Goal: Information Seeking & Learning: Learn about a topic

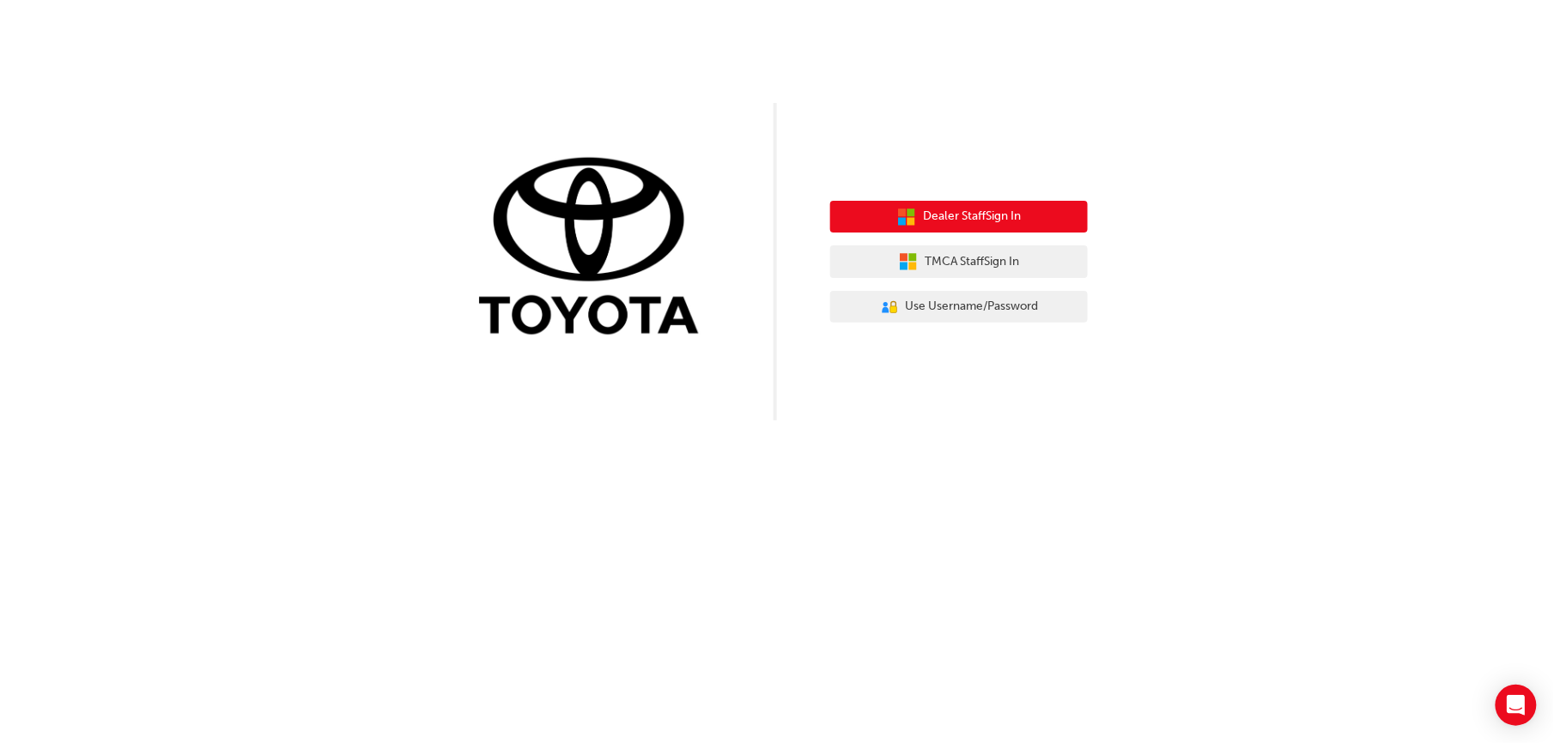
click at [890, 214] on button "Dealer Staff Sign In" at bounding box center [959, 217] width 258 height 33
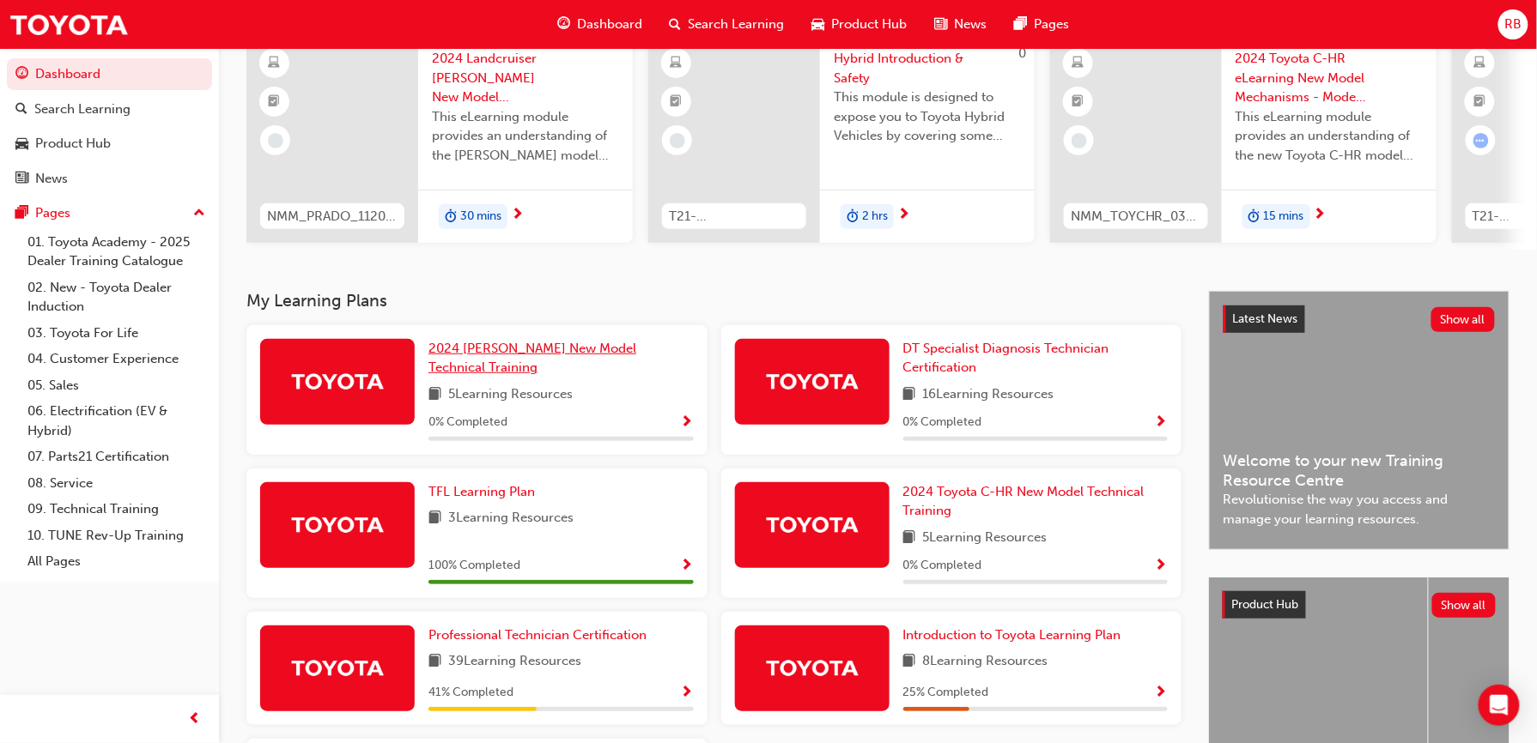
scroll to position [343, 0]
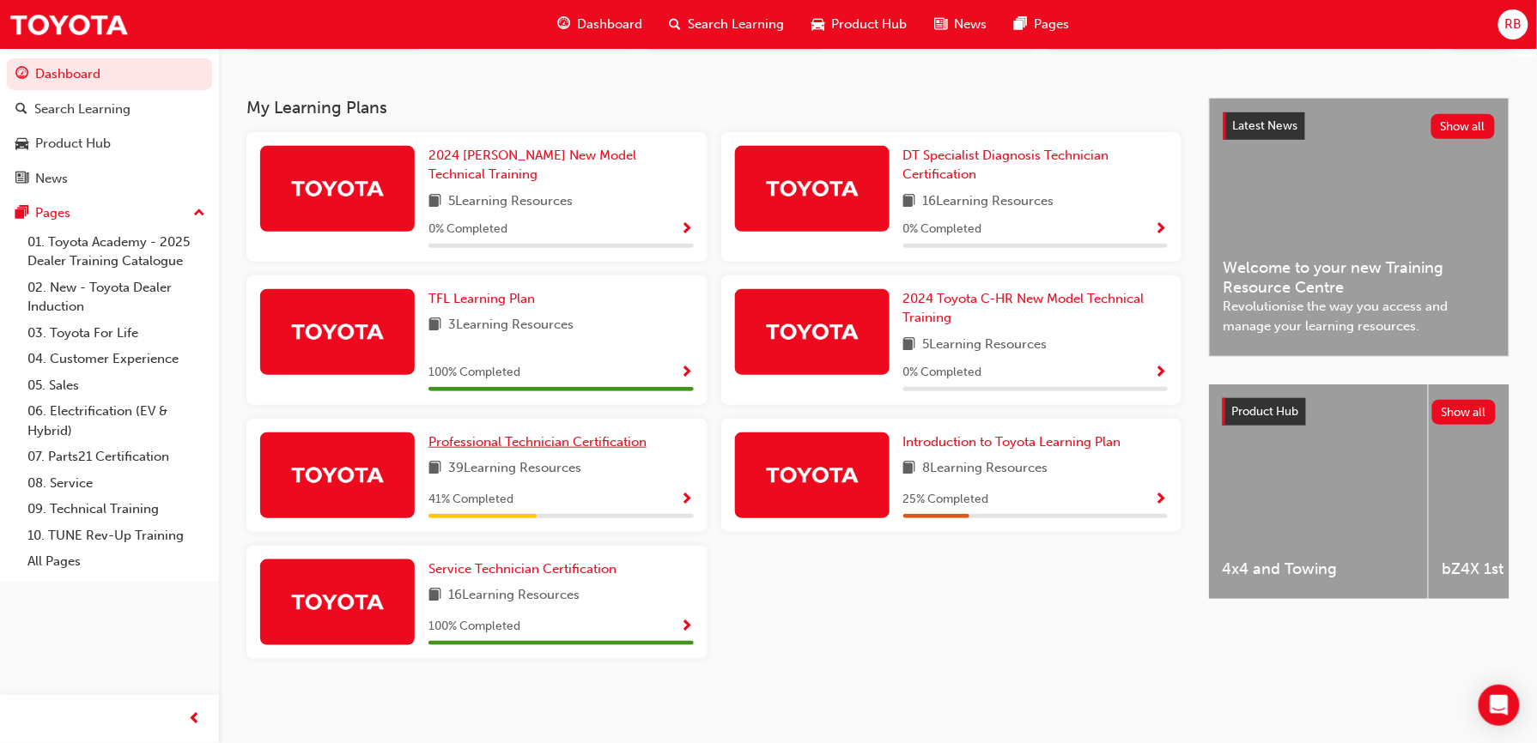
click at [518, 444] on span "Professional Technician Certification" at bounding box center [537, 441] width 218 height 15
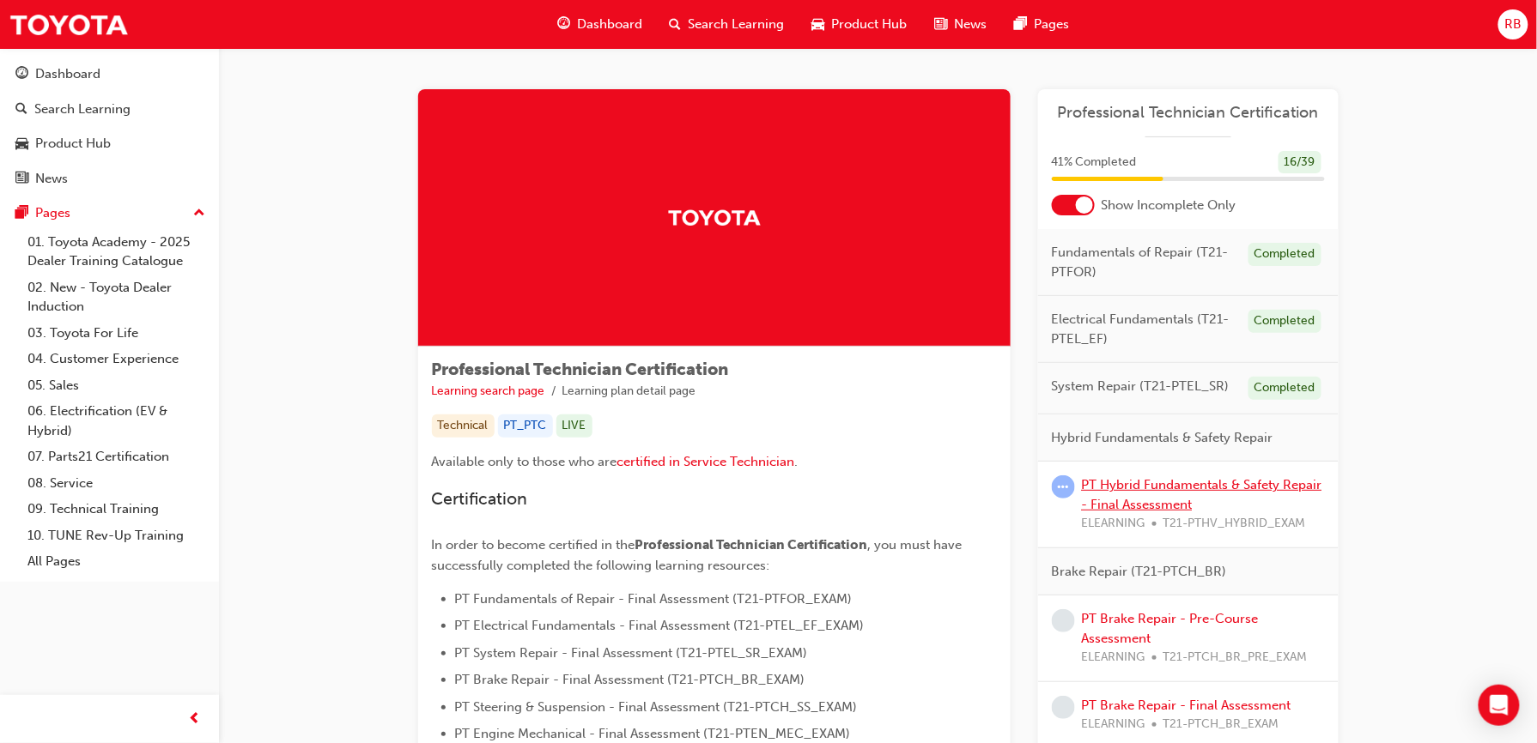
click at [1175, 484] on link "PT Hybrid Fundamentals & Safety Repair - Final Assessment" at bounding box center [1202, 494] width 240 height 35
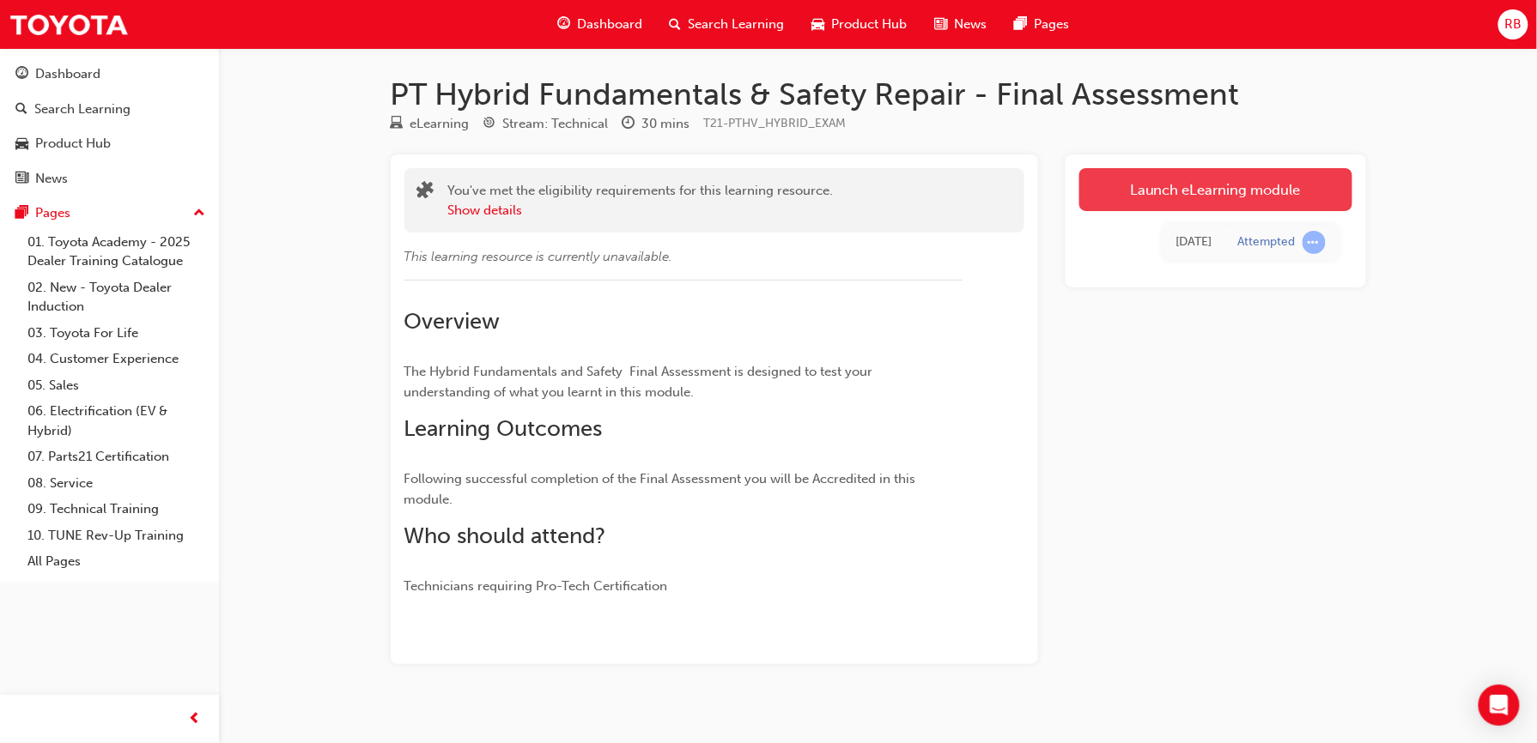
click at [1243, 173] on link "Launch eLearning module" at bounding box center [1215, 189] width 273 height 43
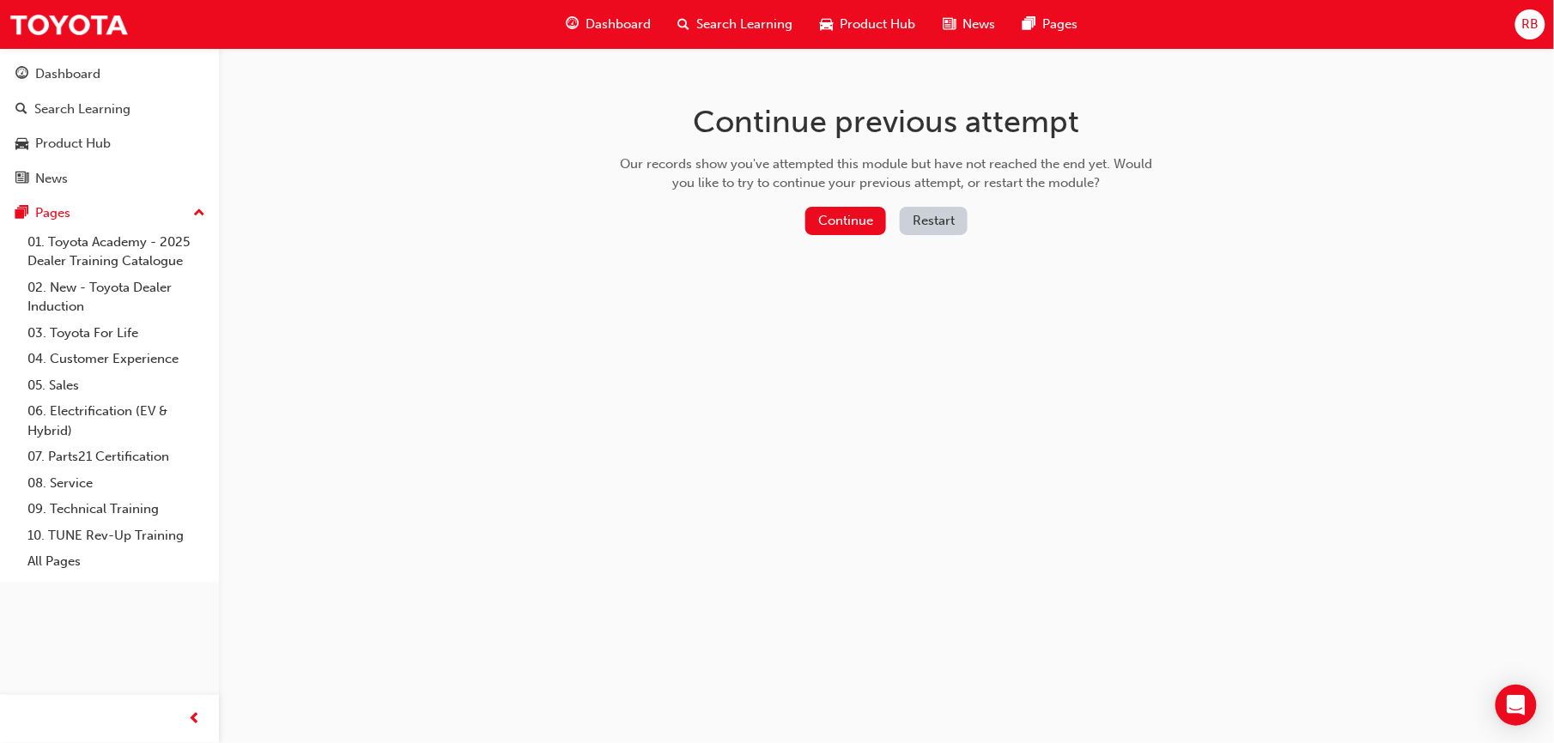
click at [952, 216] on button "Restart" at bounding box center [934, 221] width 68 height 28
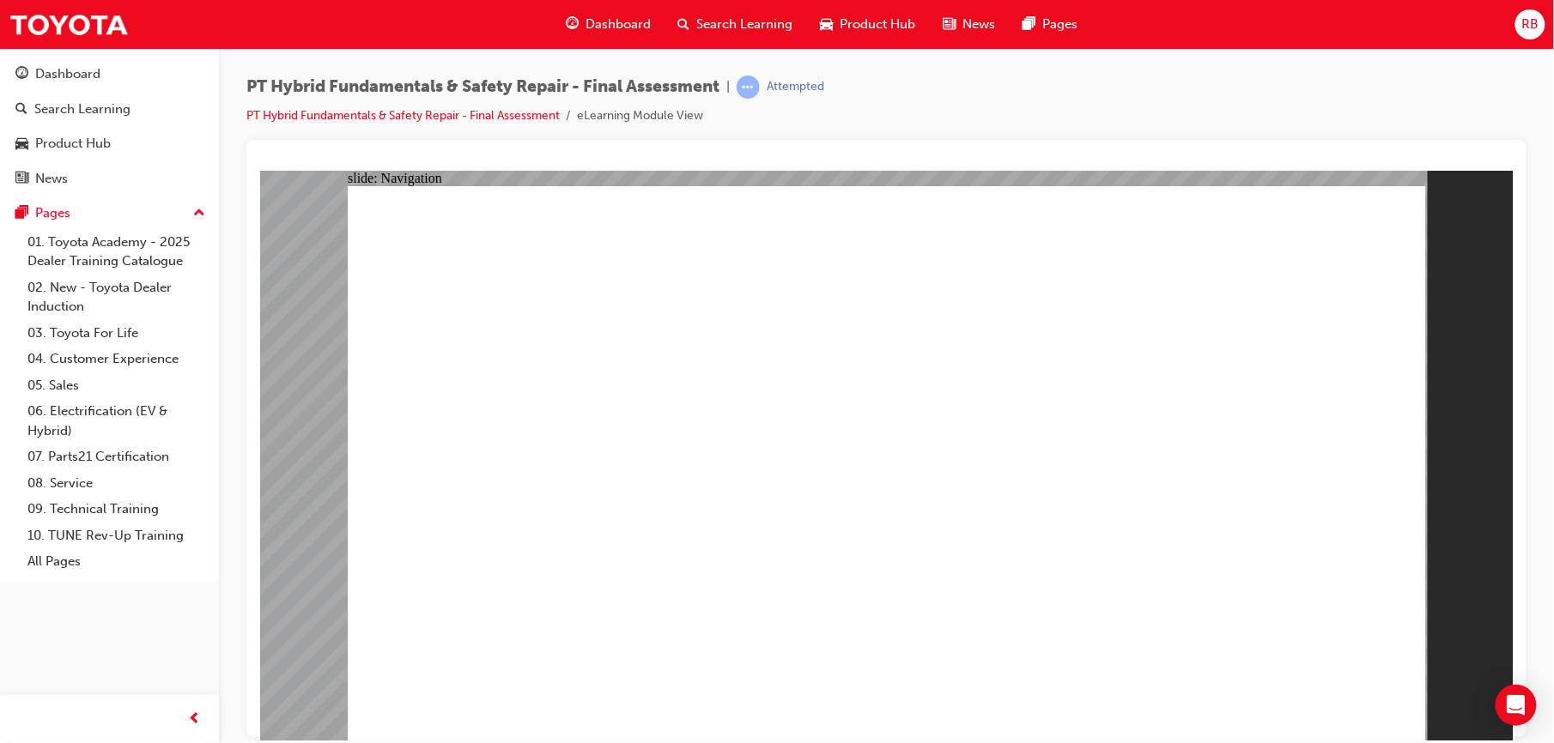
checkbox input "true"
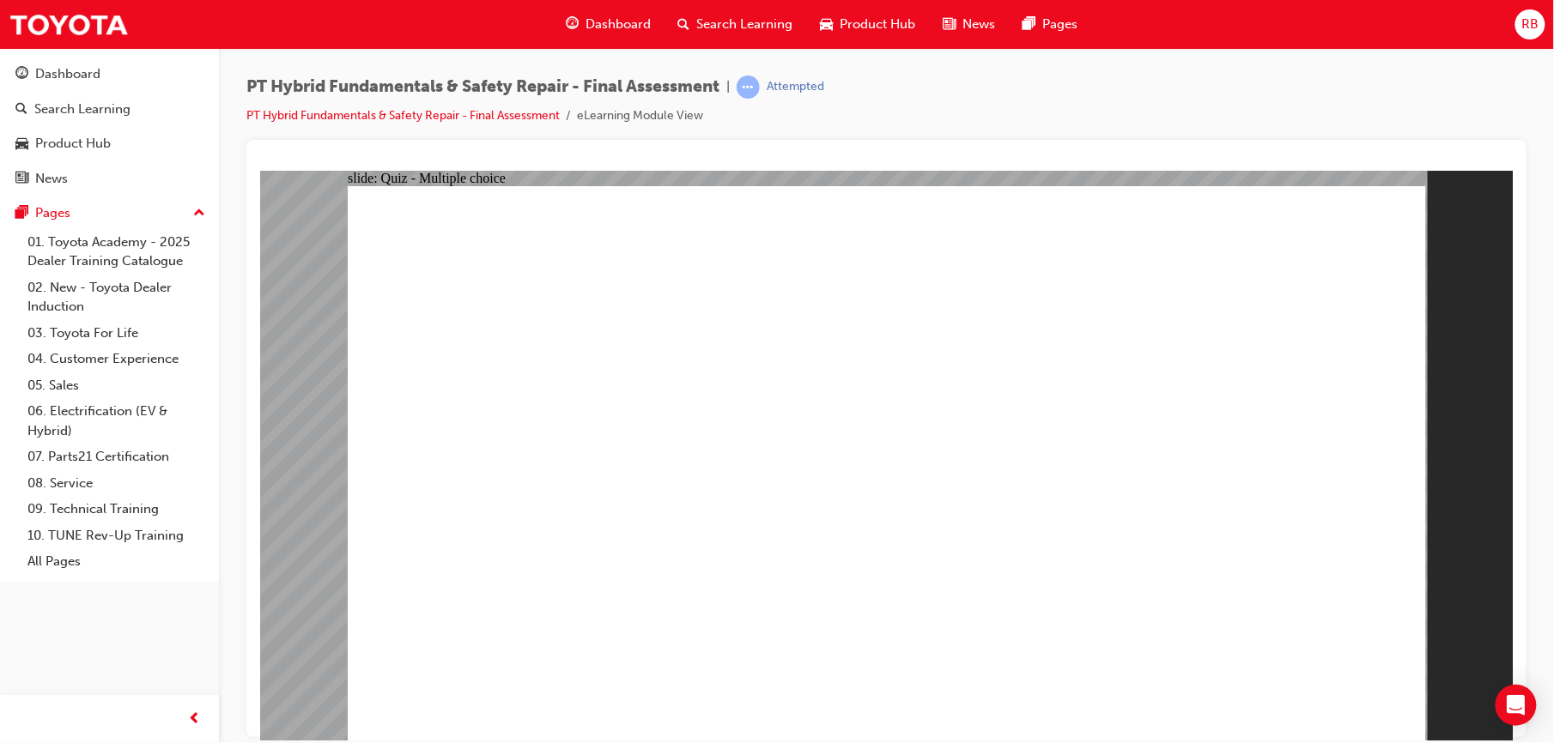
radio input "false"
radio input "true"
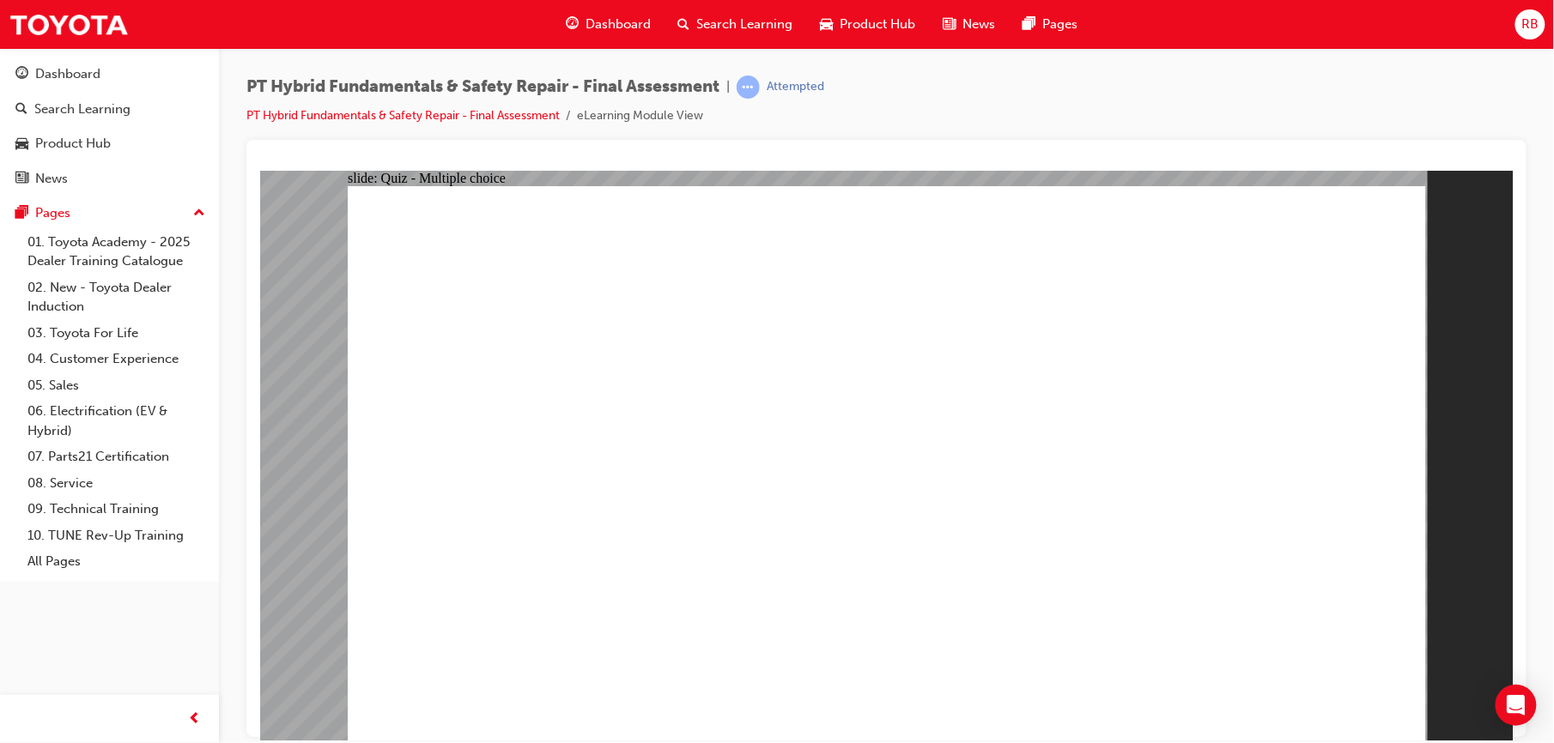
radio input "true"
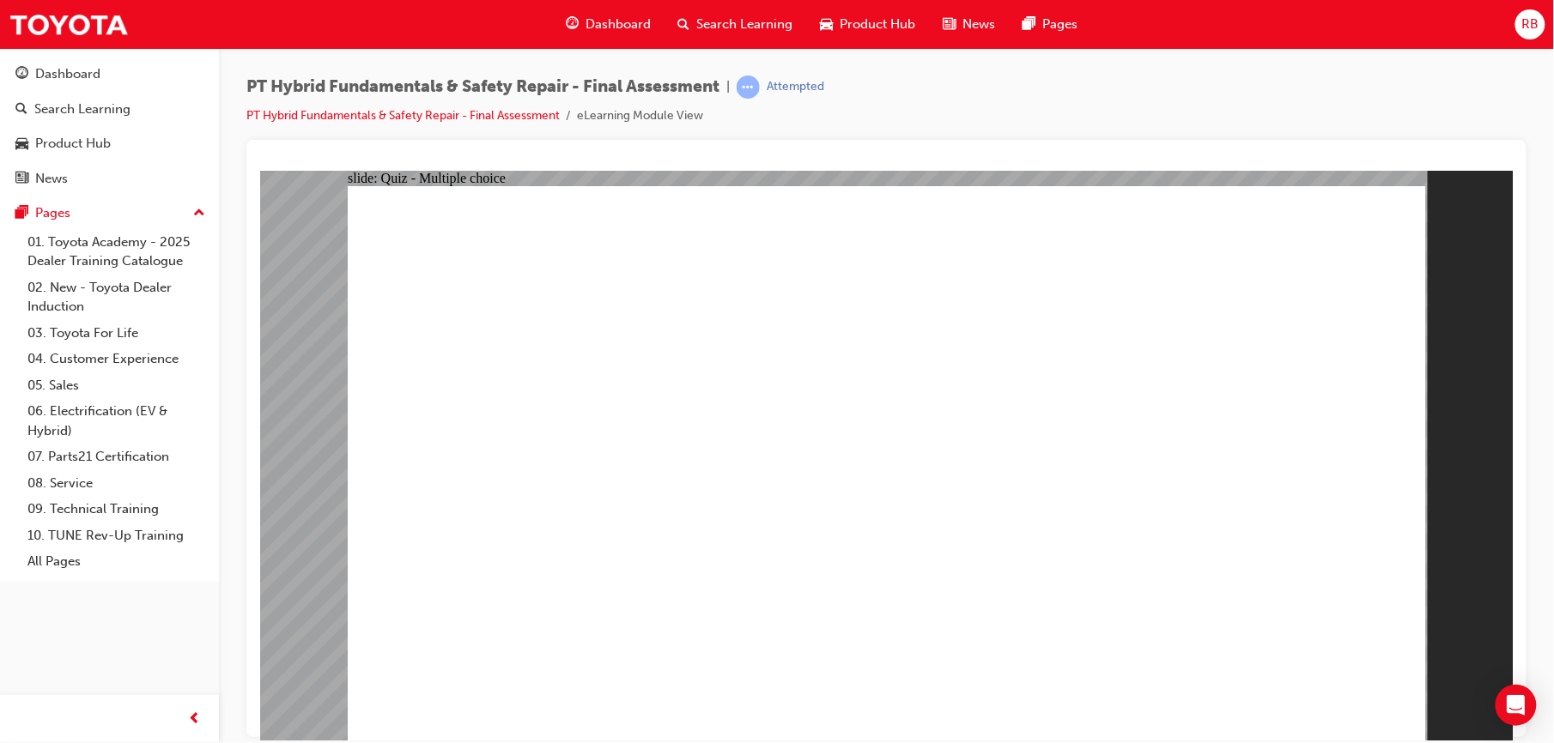
radio input "false"
radio input "true"
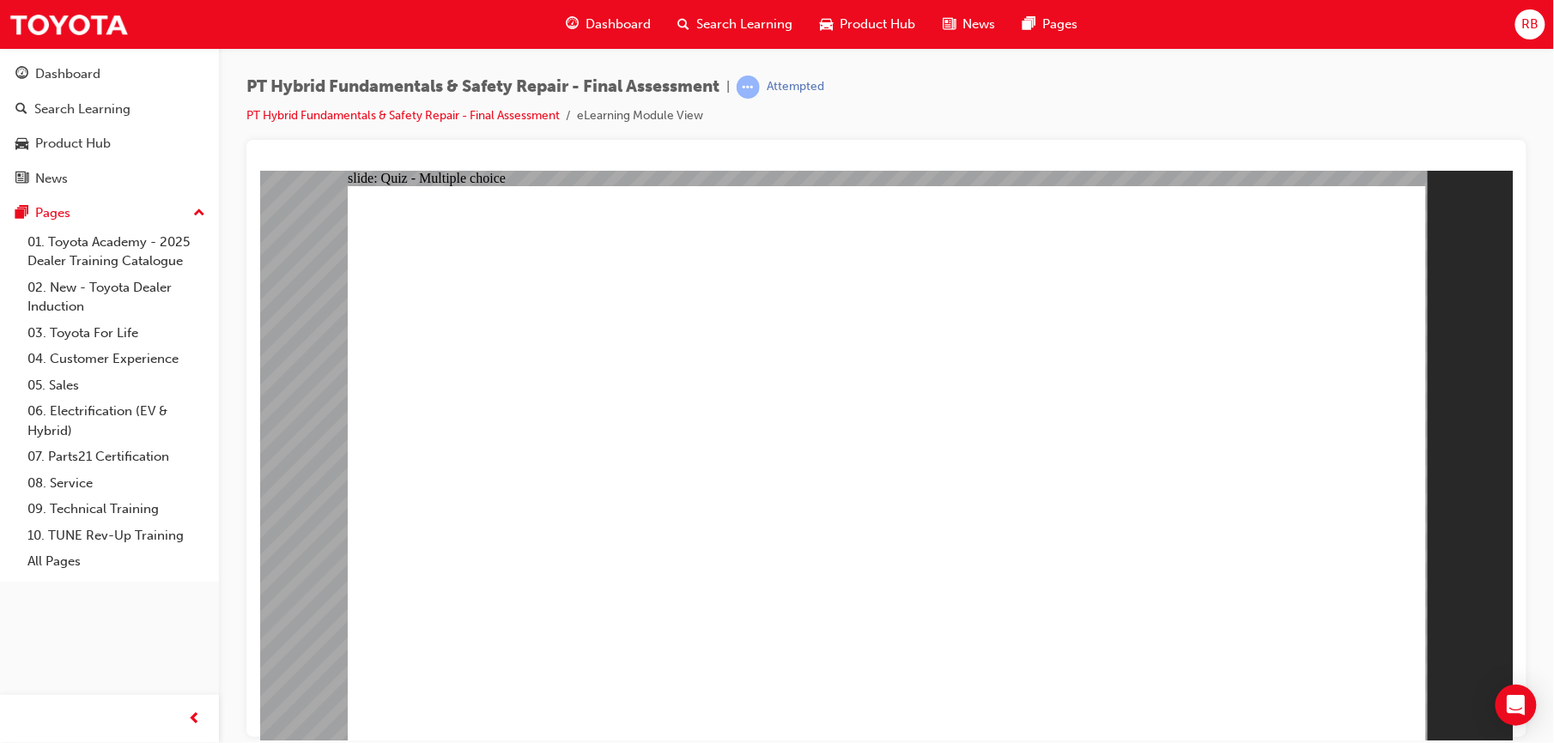
radio input "true"
checkbox input "true"
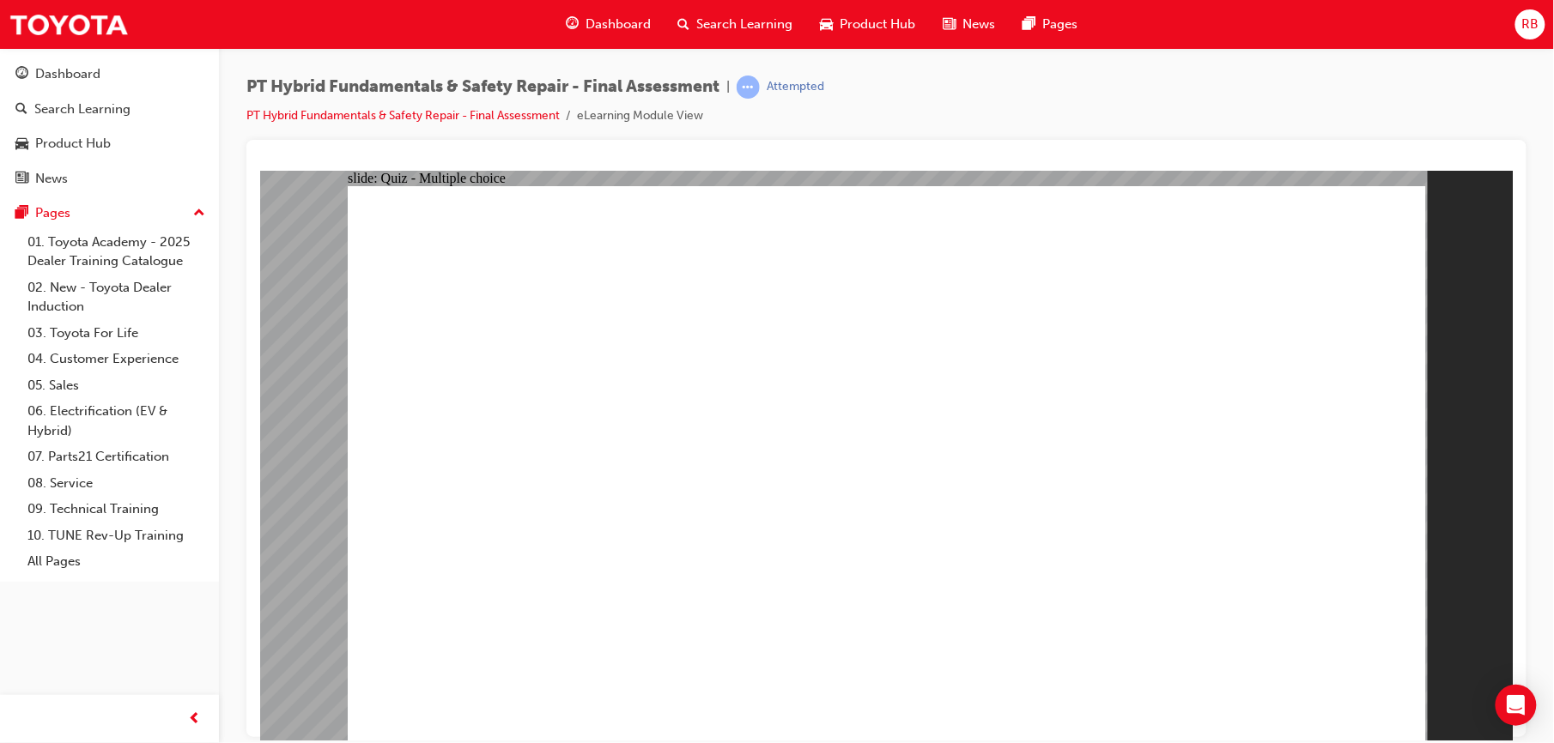
radio input "true"
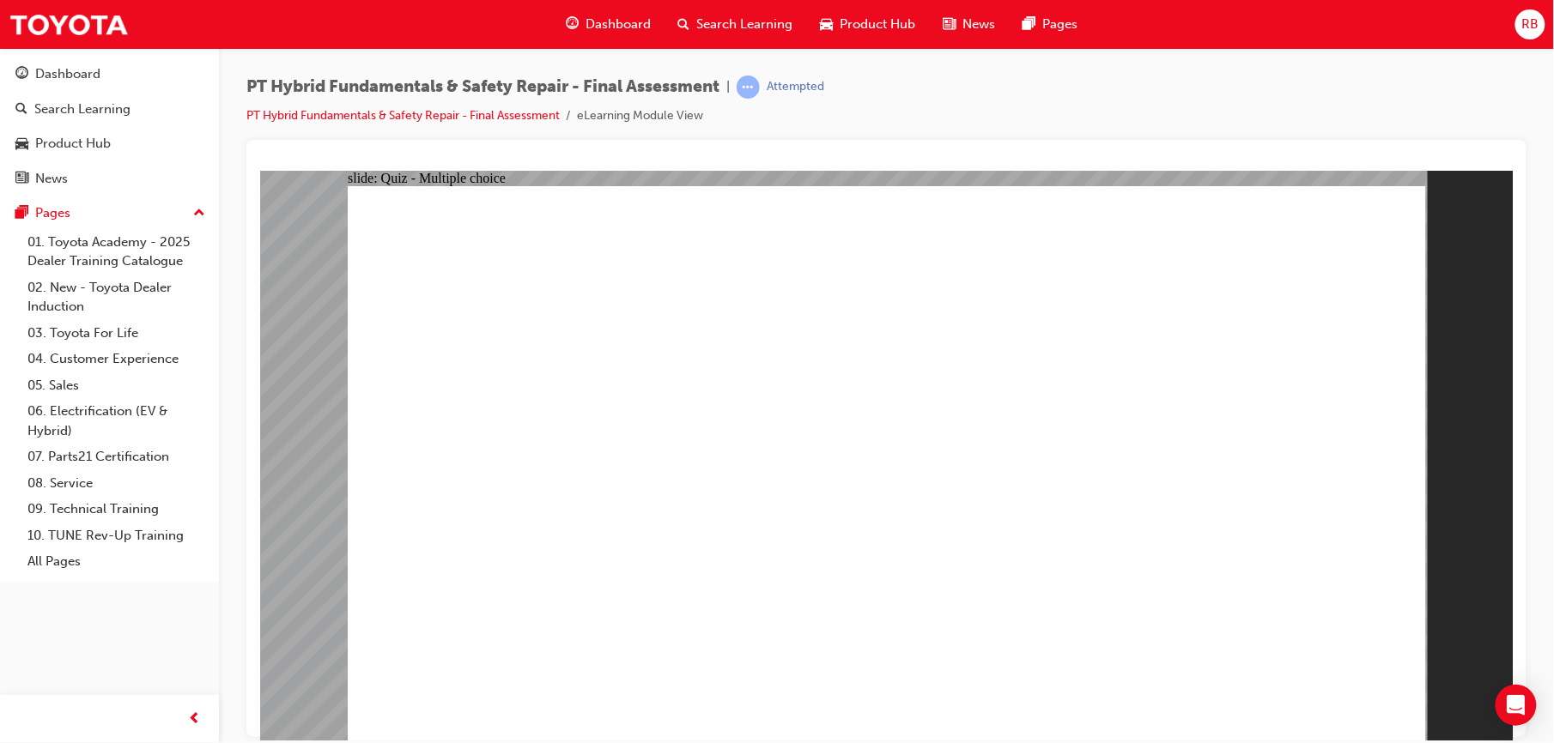
radio input "true"
checkbox input "true"
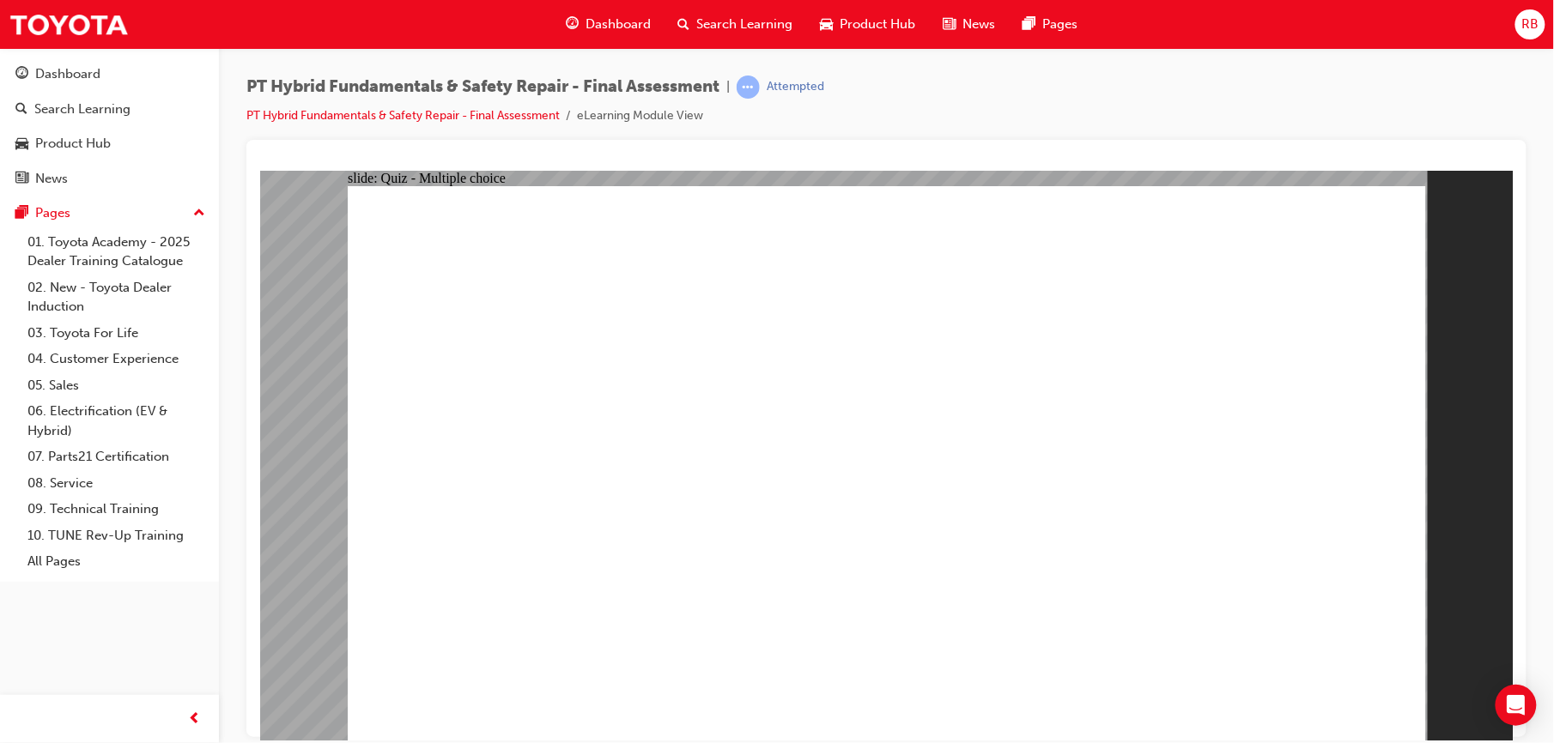
checkbox input "true"
checkbox input "false"
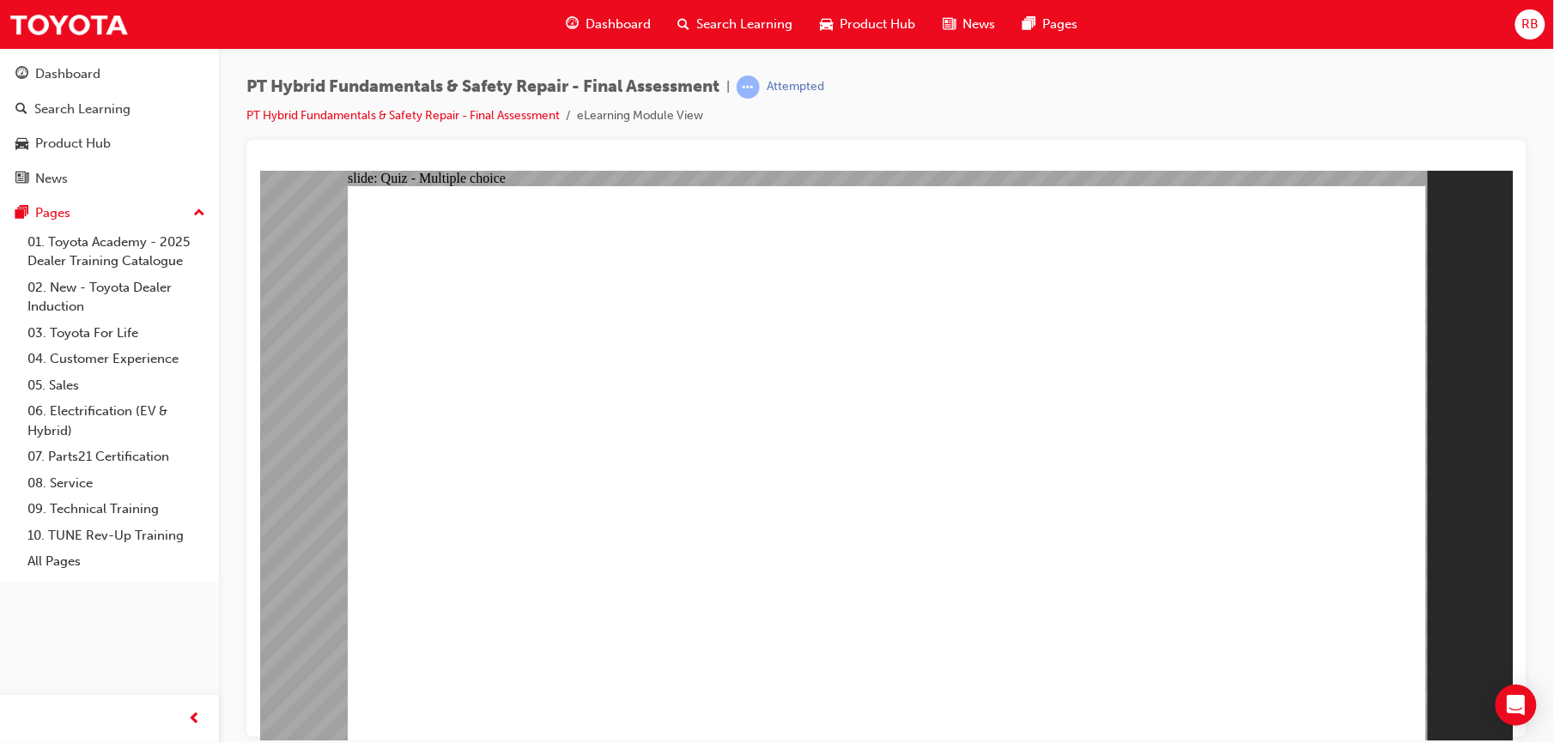
checkbox input "true"
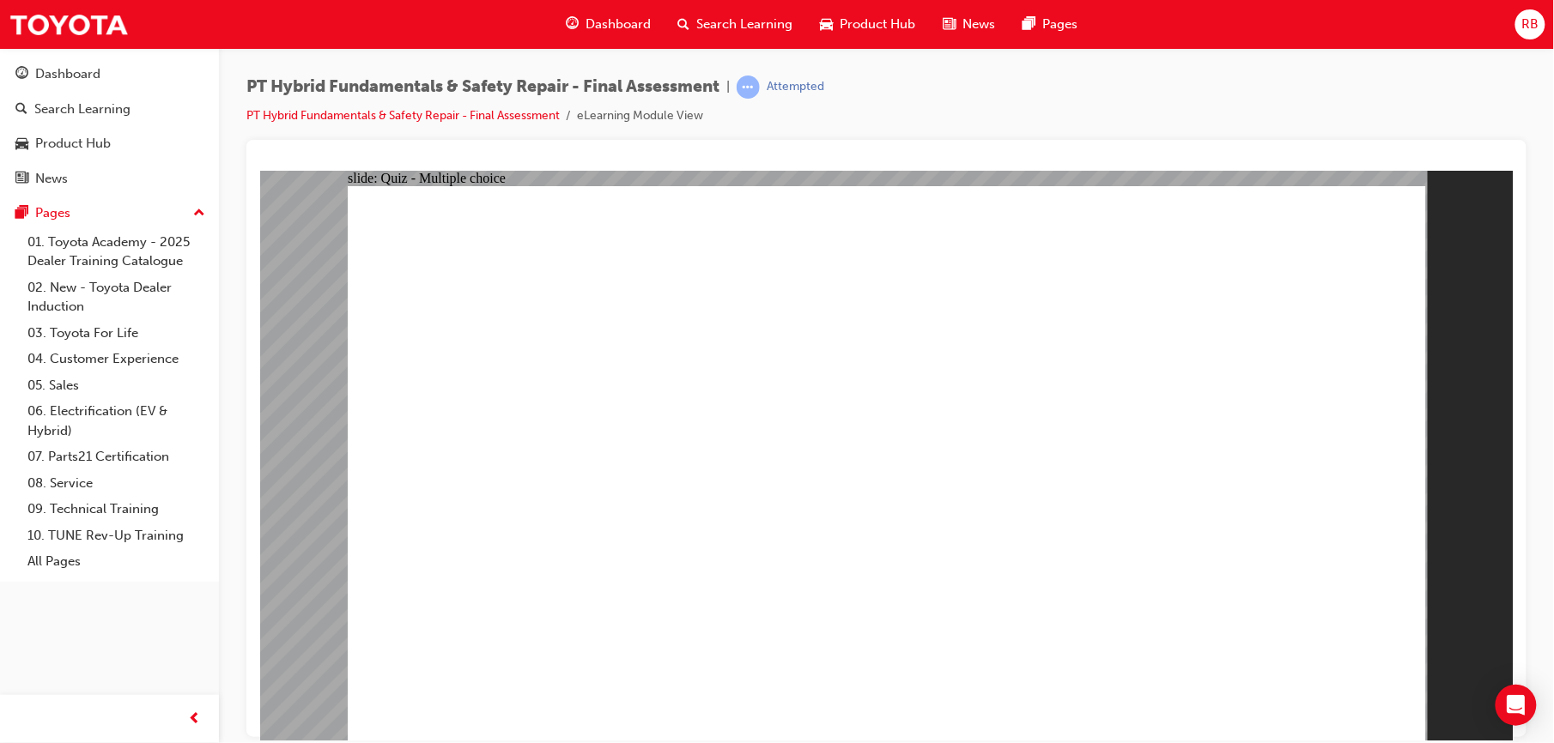
checkbox input "true"
checkbox input "false"
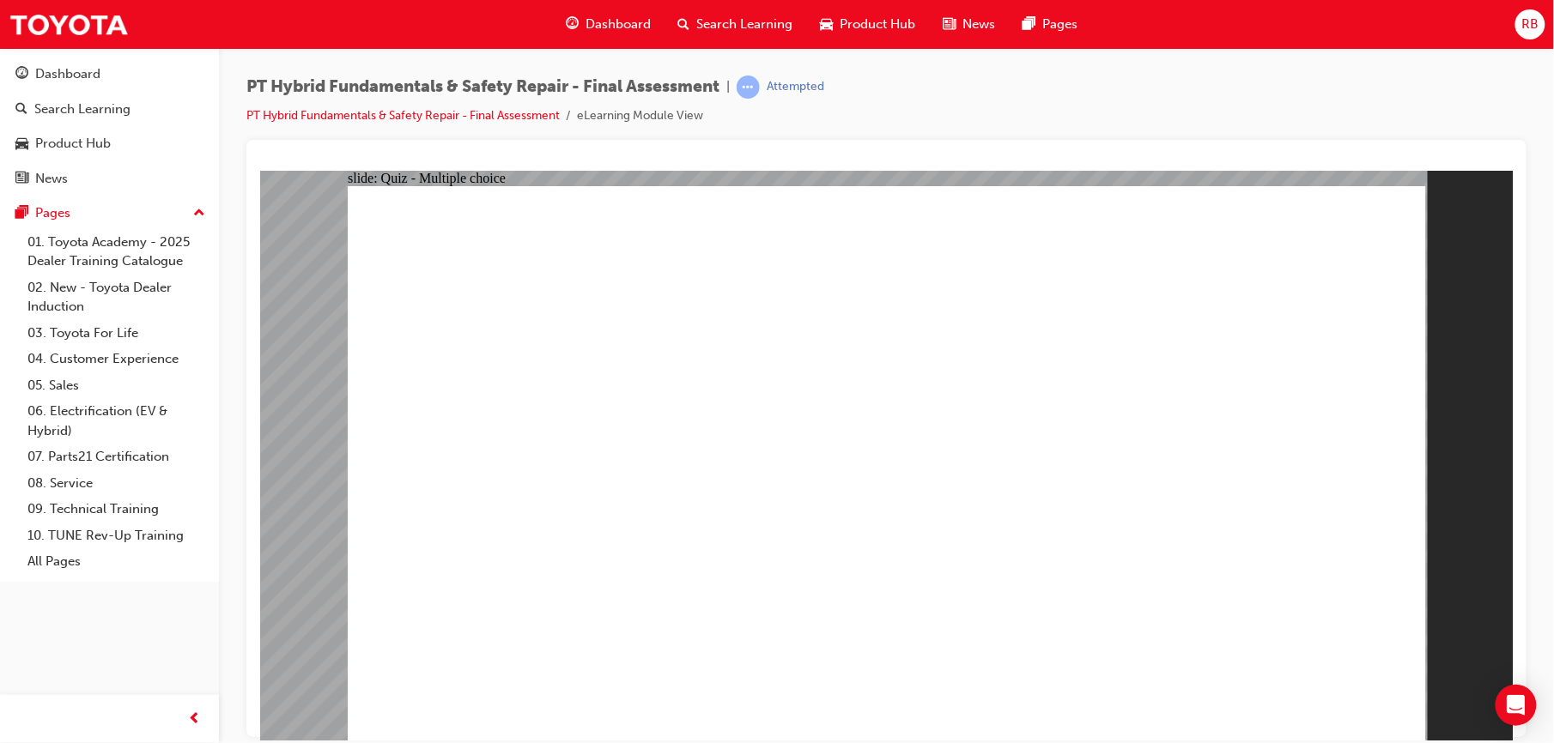
checkbox input "false"
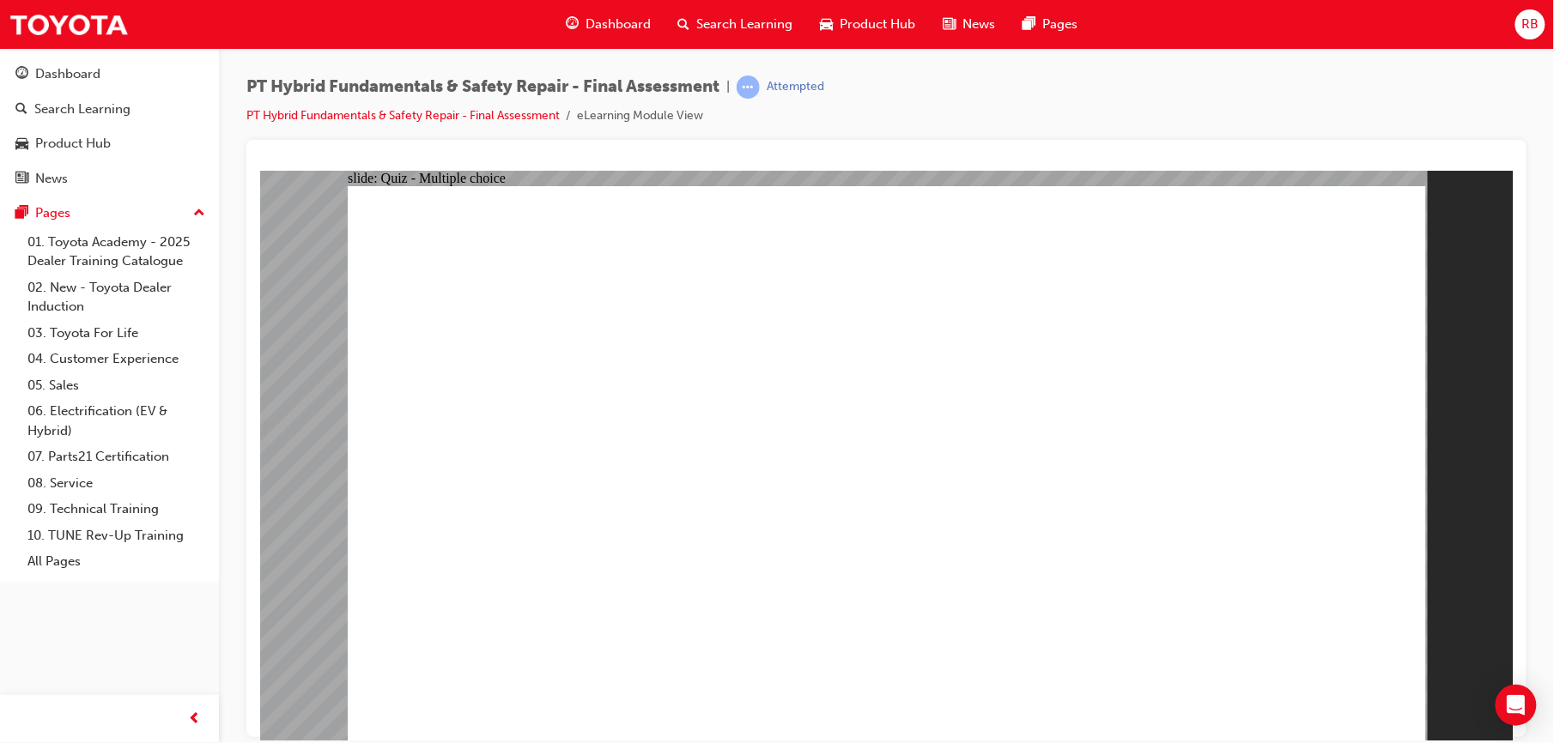
radio input "false"
radio input "true"
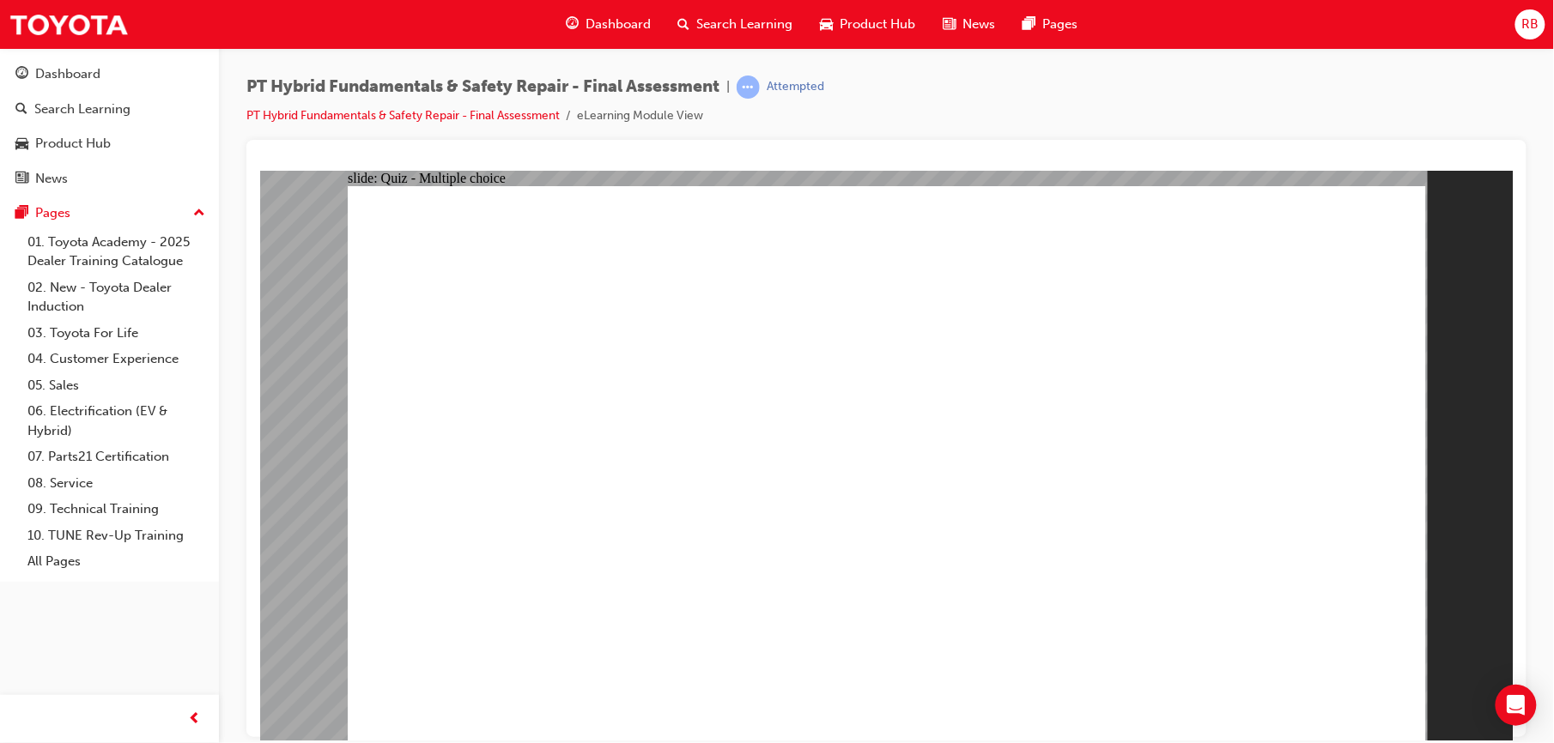
radio input "true"
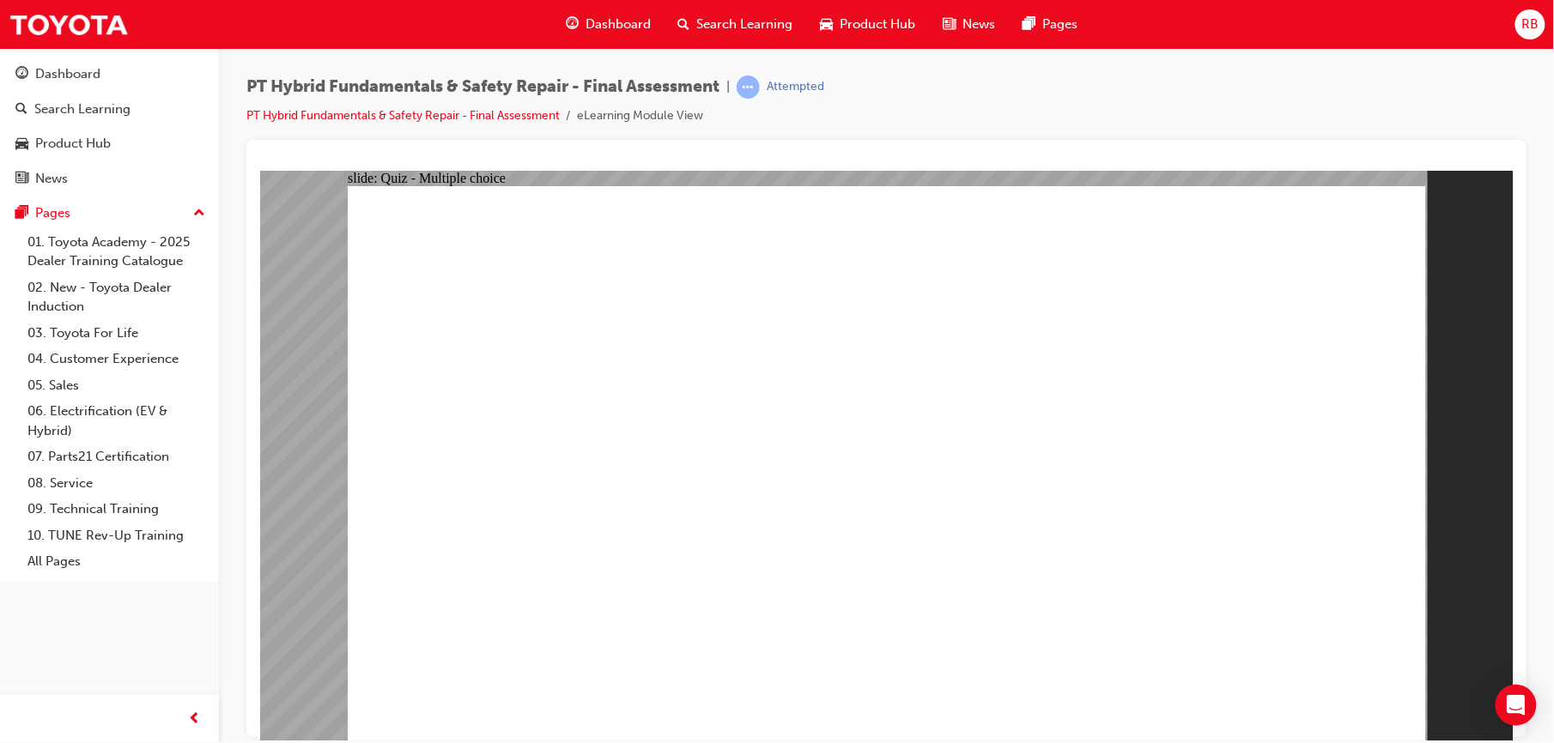
radio input "true"
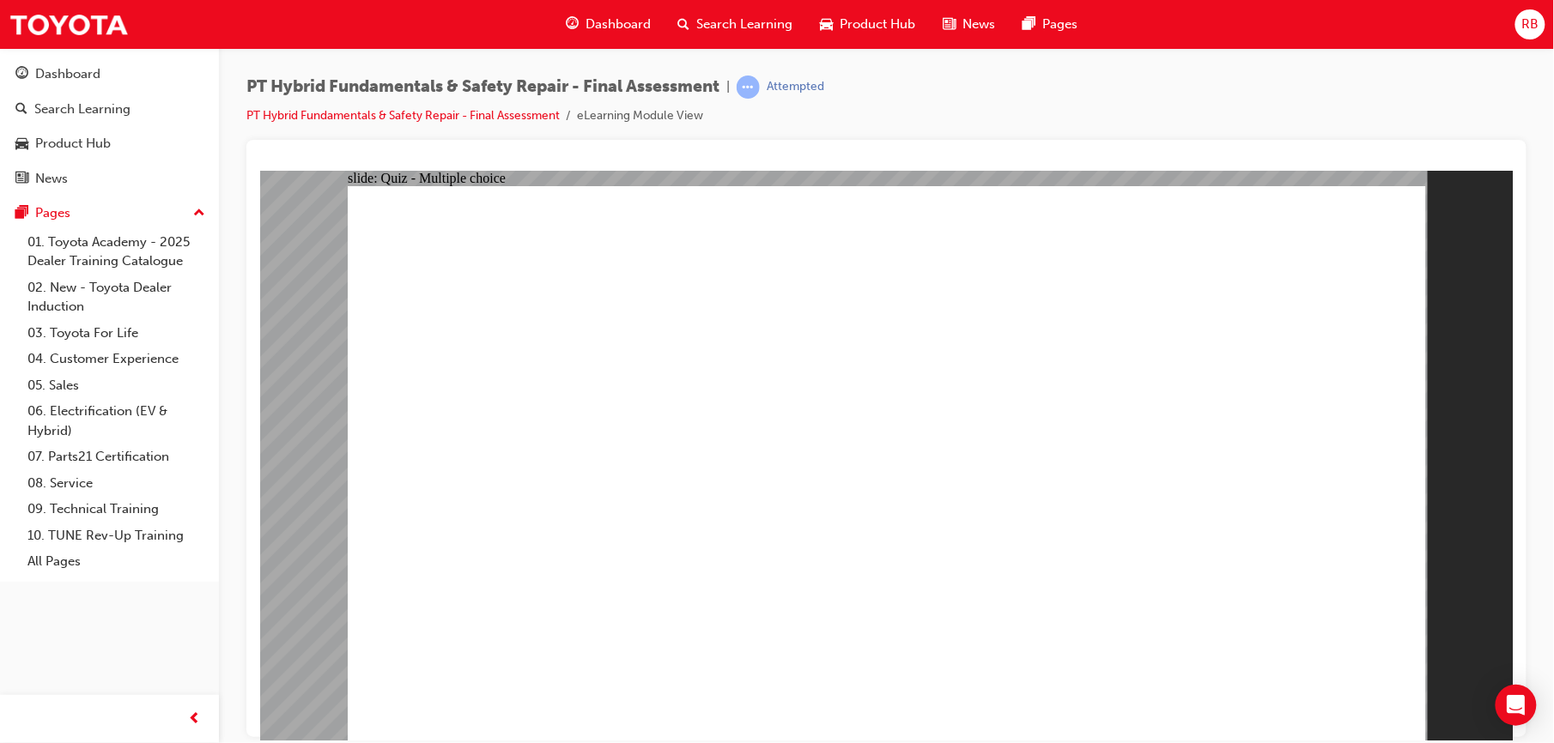
radio input "true"
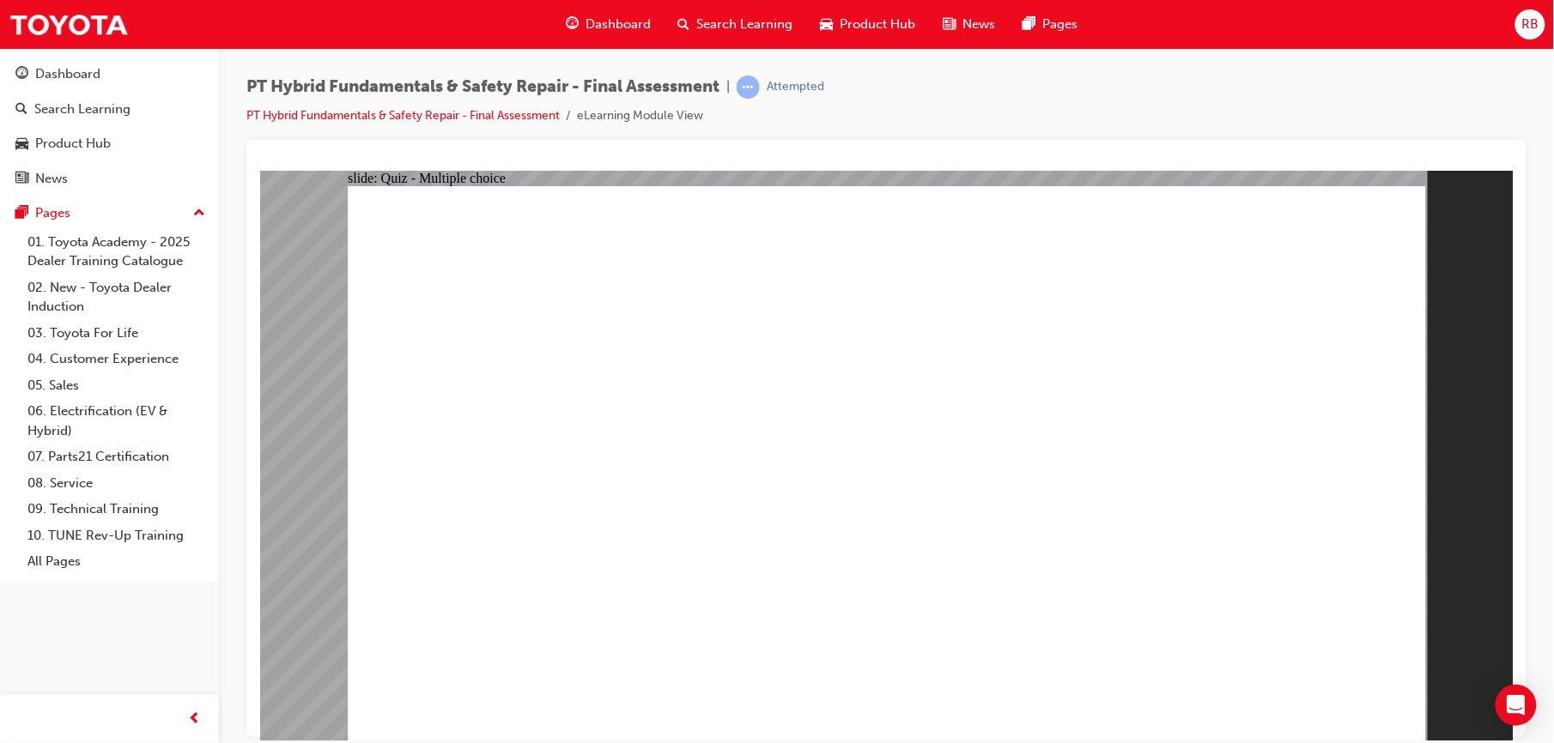
radio input "true"
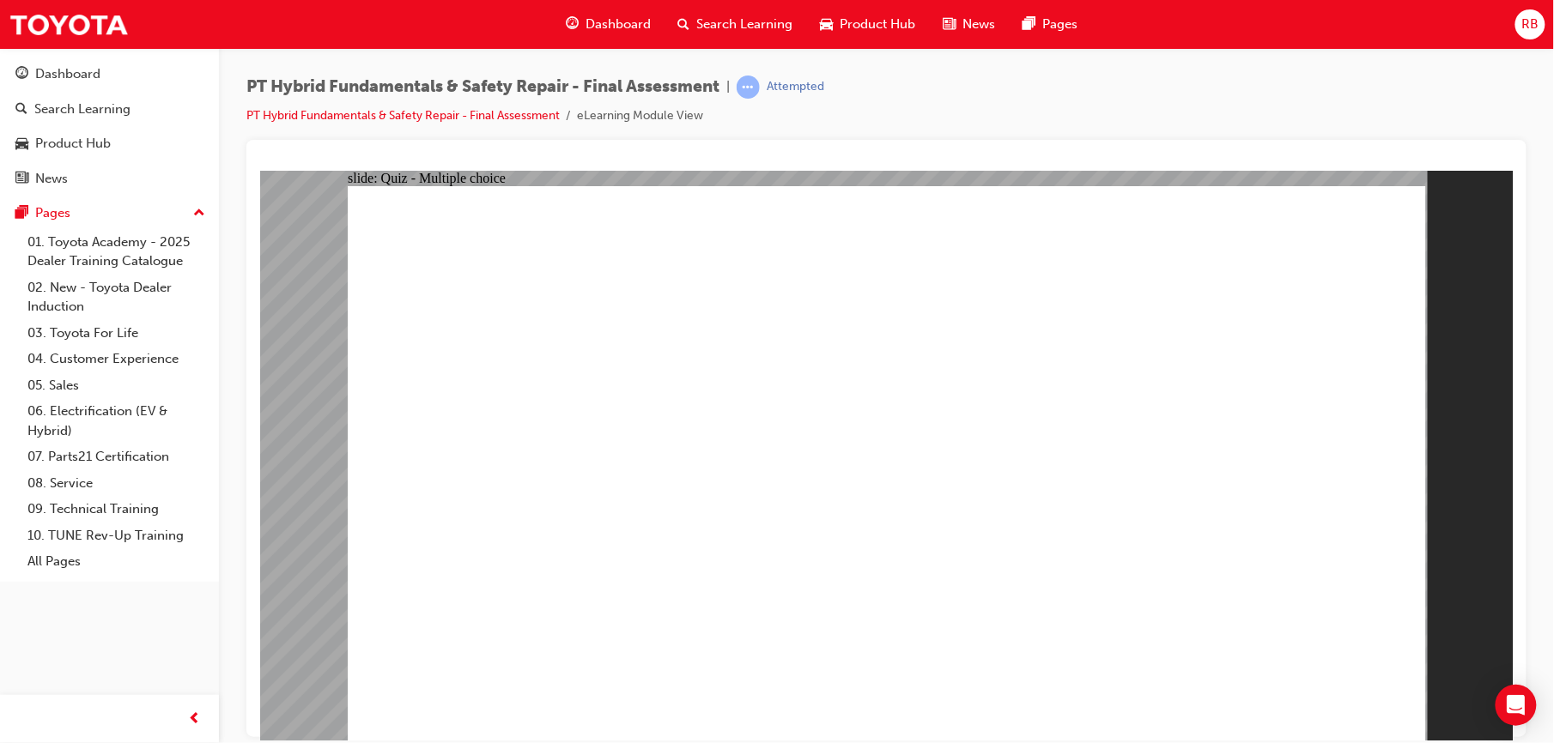
radio input "true"
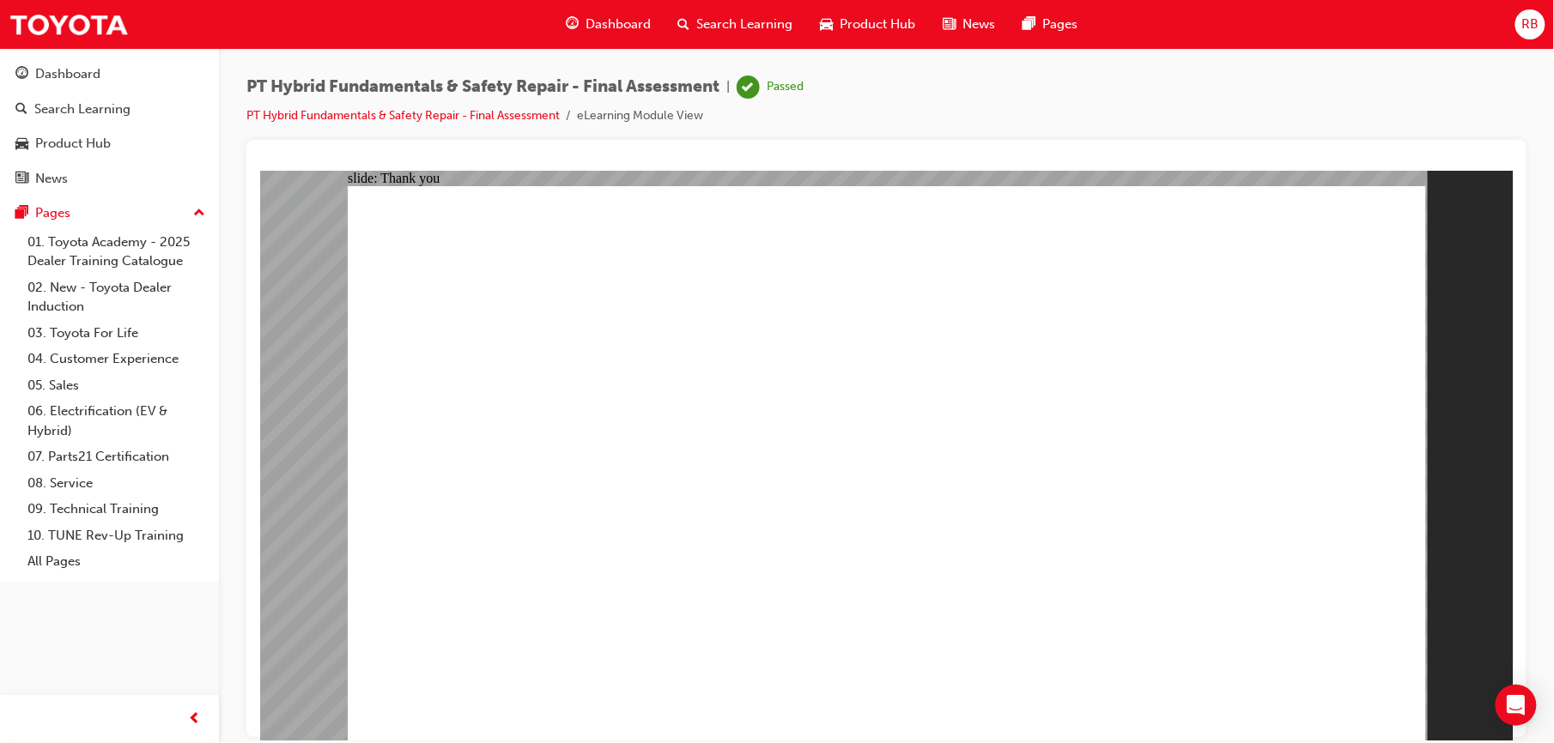
click at [622, 19] on span "Dashboard" at bounding box center [617, 25] width 65 height 20
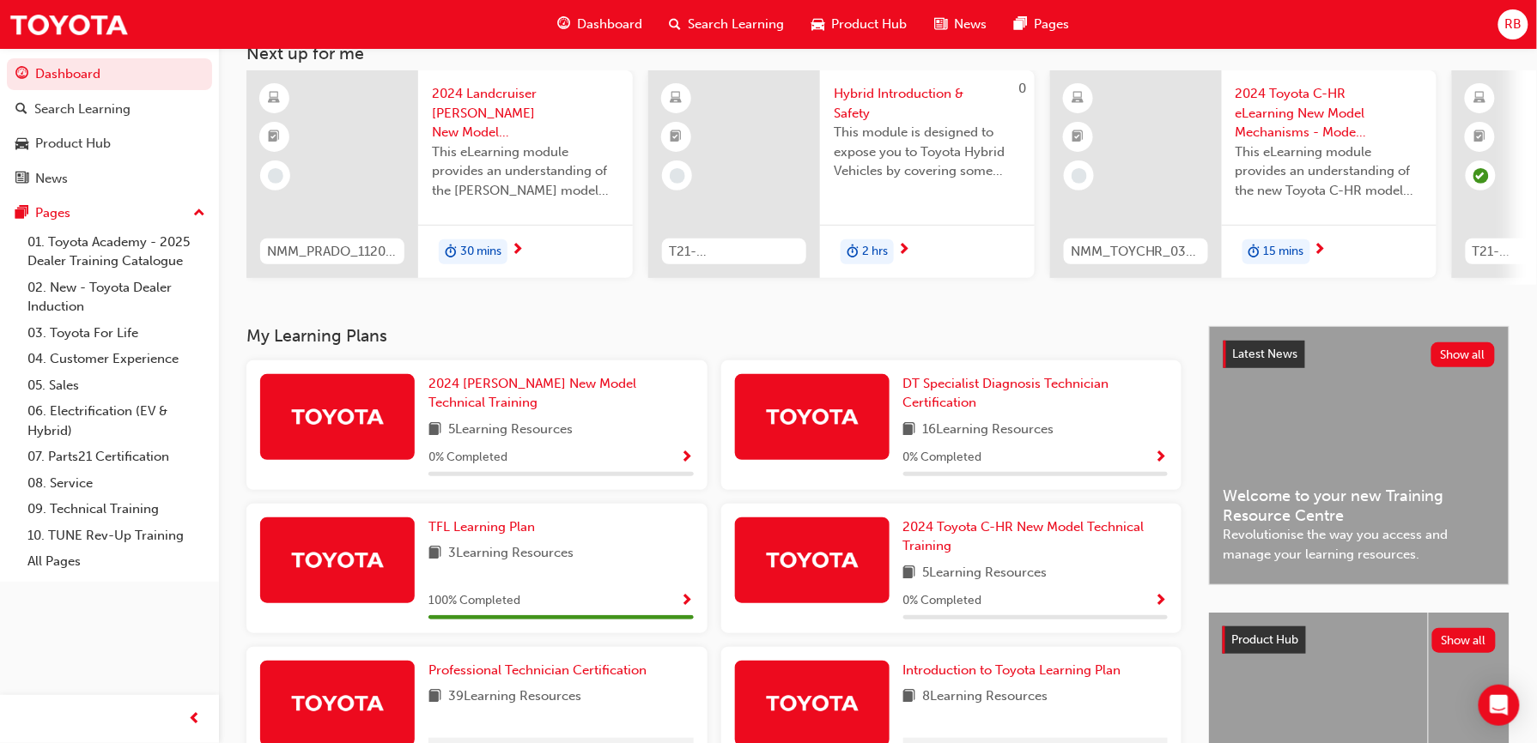
scroll to position [343, 0]
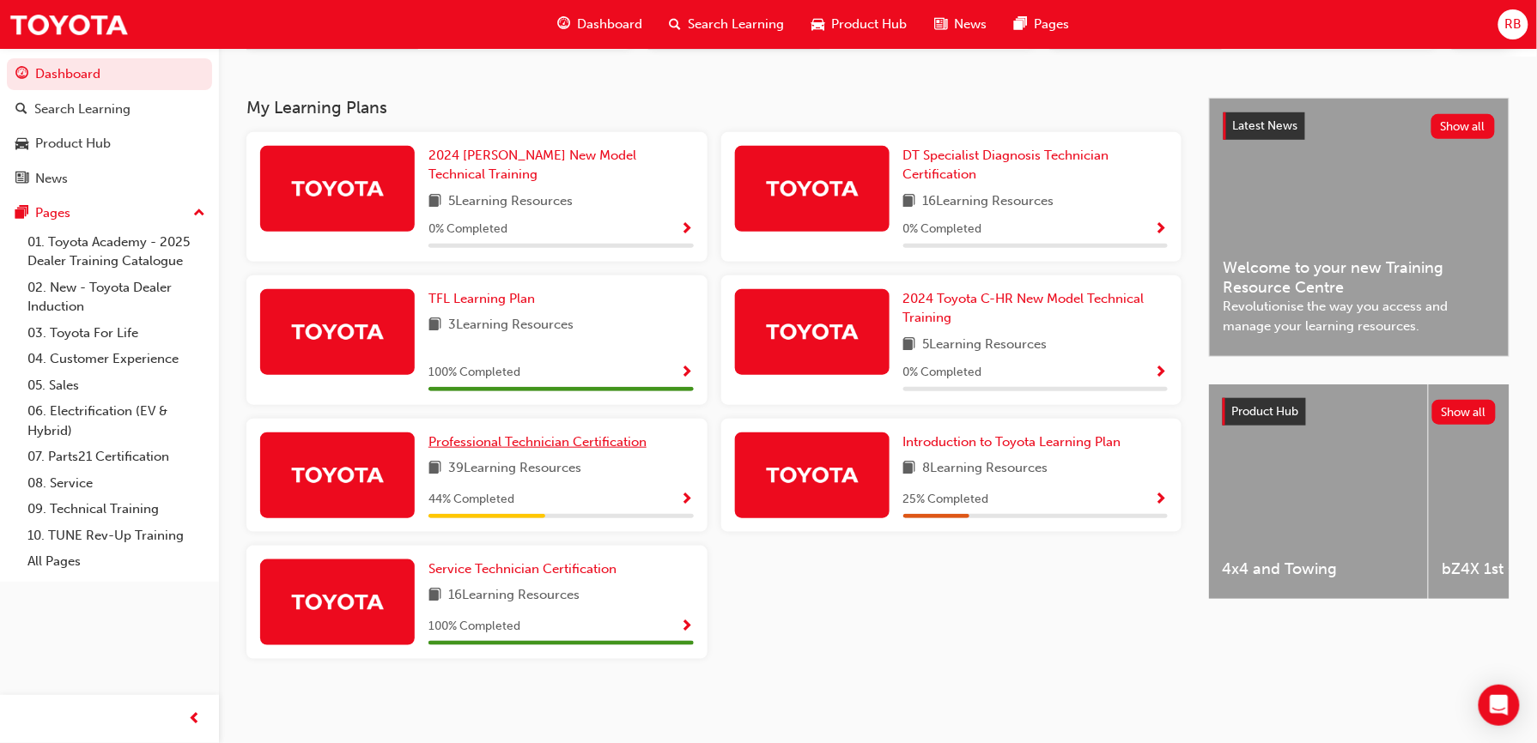
click at [489, 440] on span "Professional Technician Certification" at bounding box center [537, 441] width 218 height 15
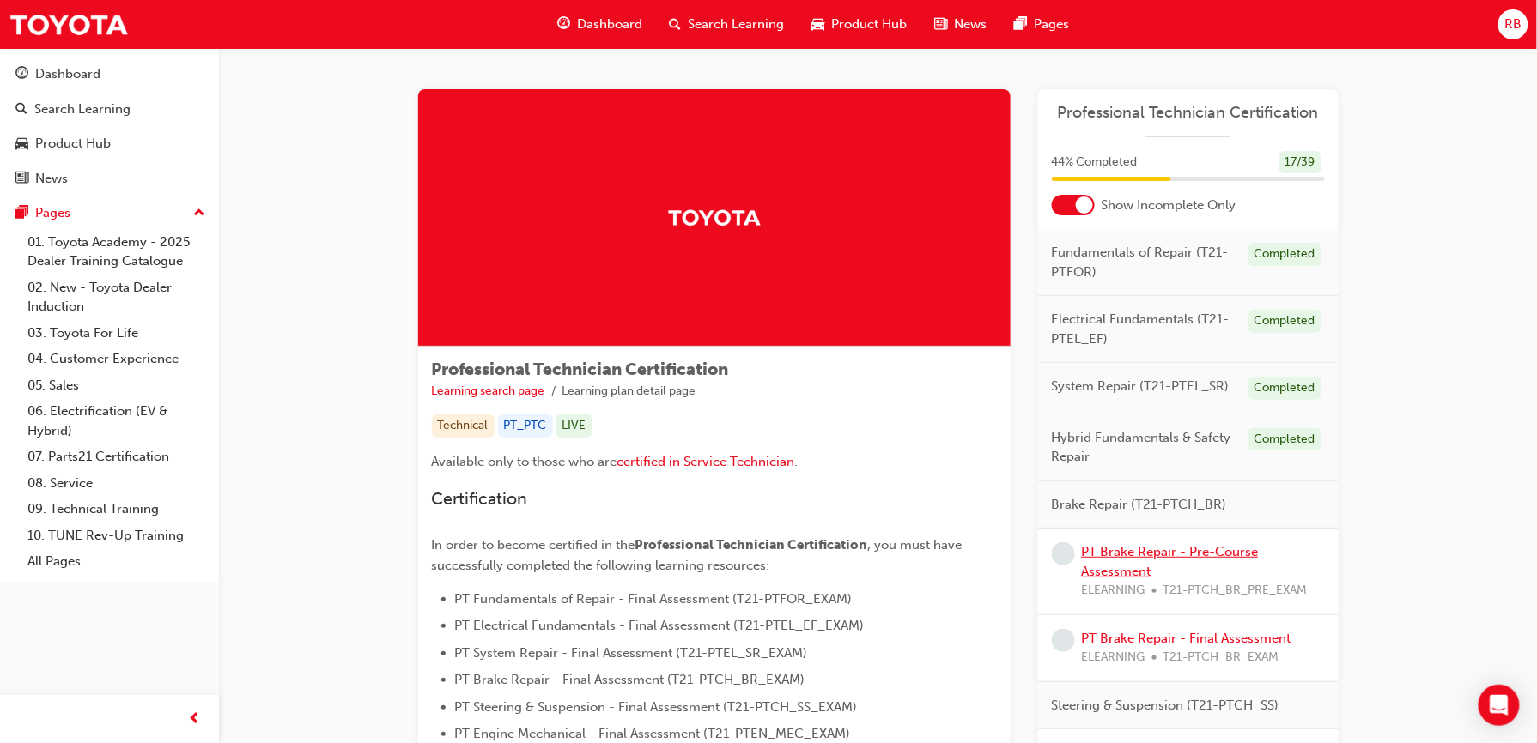
click at [1150, 561] on link "PT Brake Repair - Pre-Course Assessment" at bounding box center [1170, 561] width 177 height 35
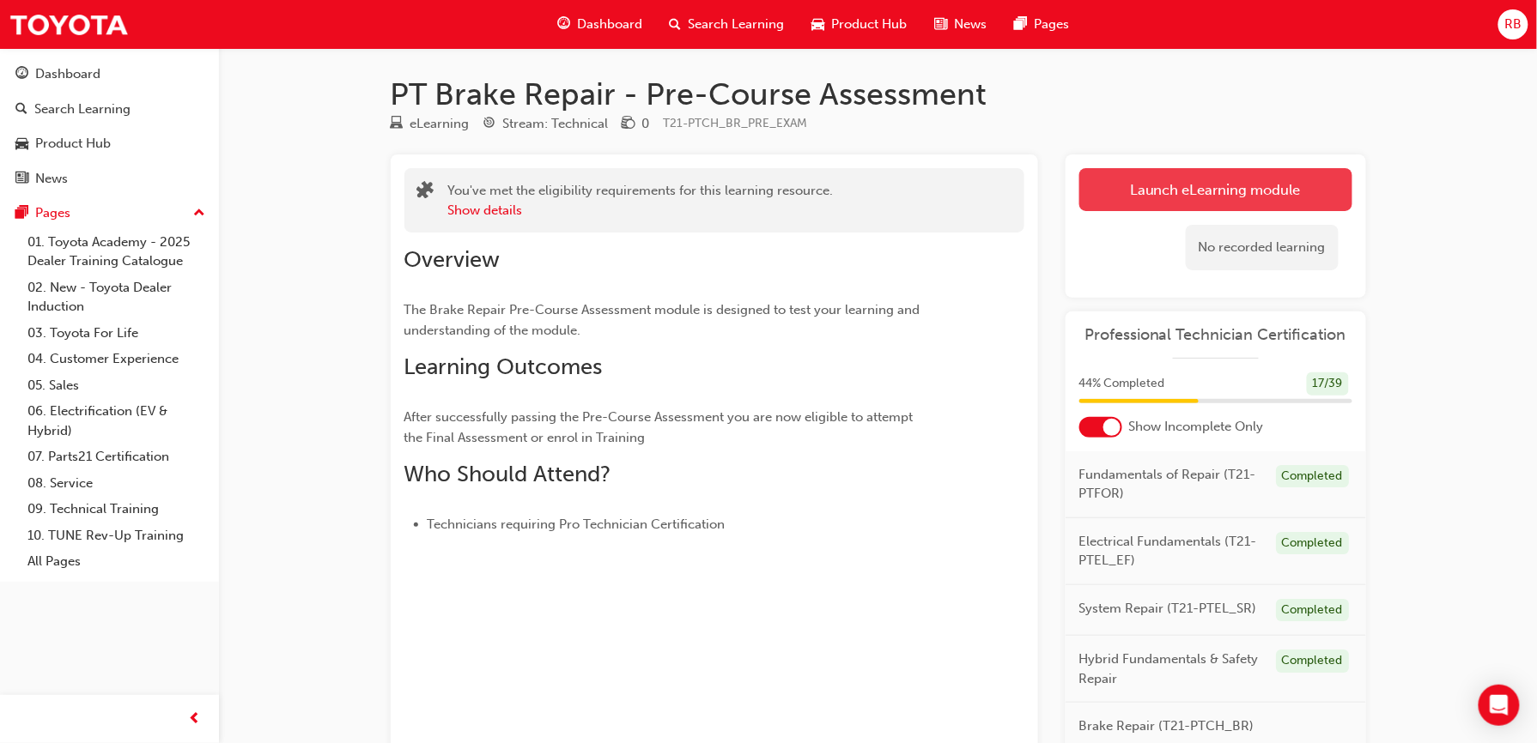
click at [1179, 184] on link "Launch eLearning module" at bounding box center [1215, 189] width 273 height 43
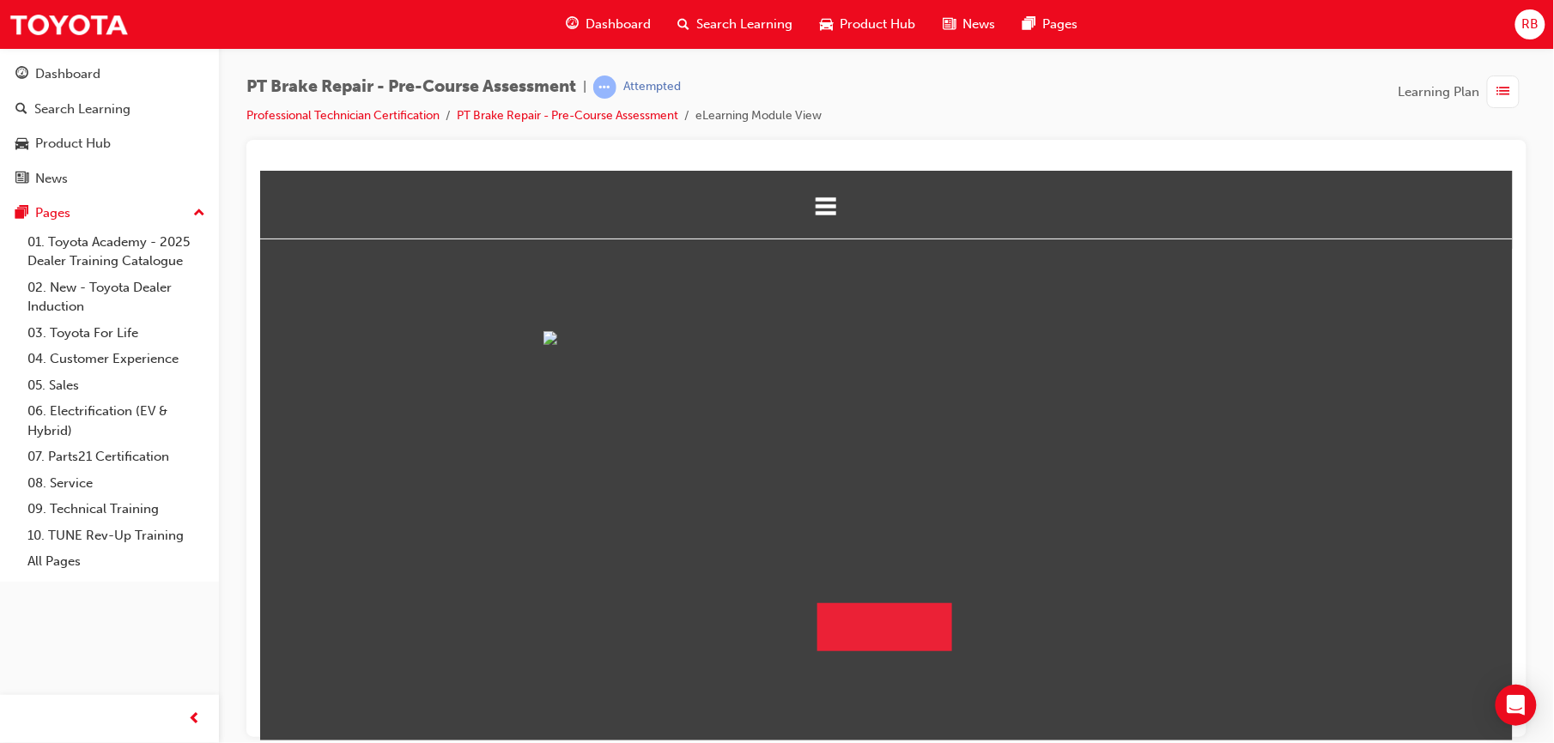
scroll to position [98, 0]
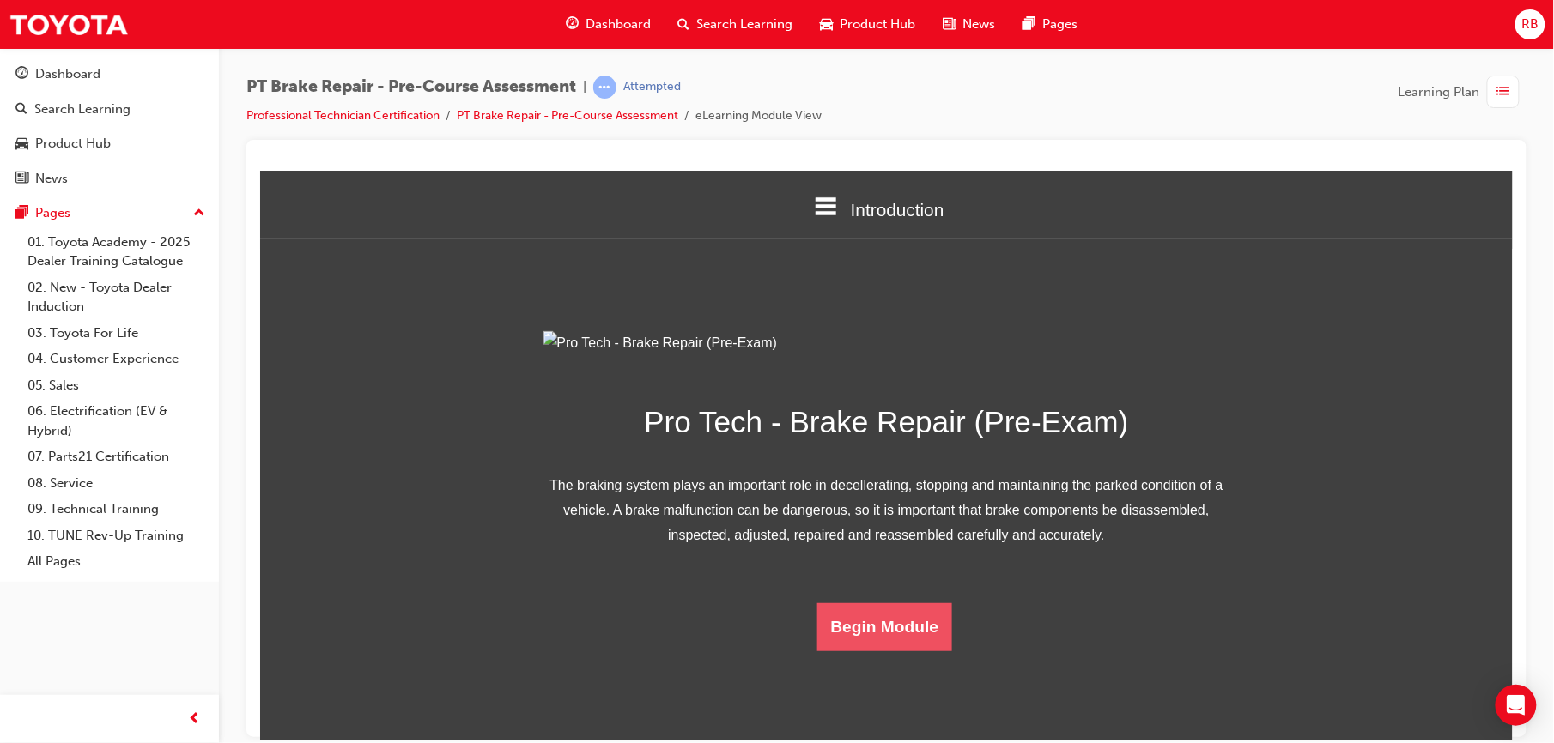
click at [879, 651] on button "Begin Module" at bounding box center [884, 627] width 136 height 48
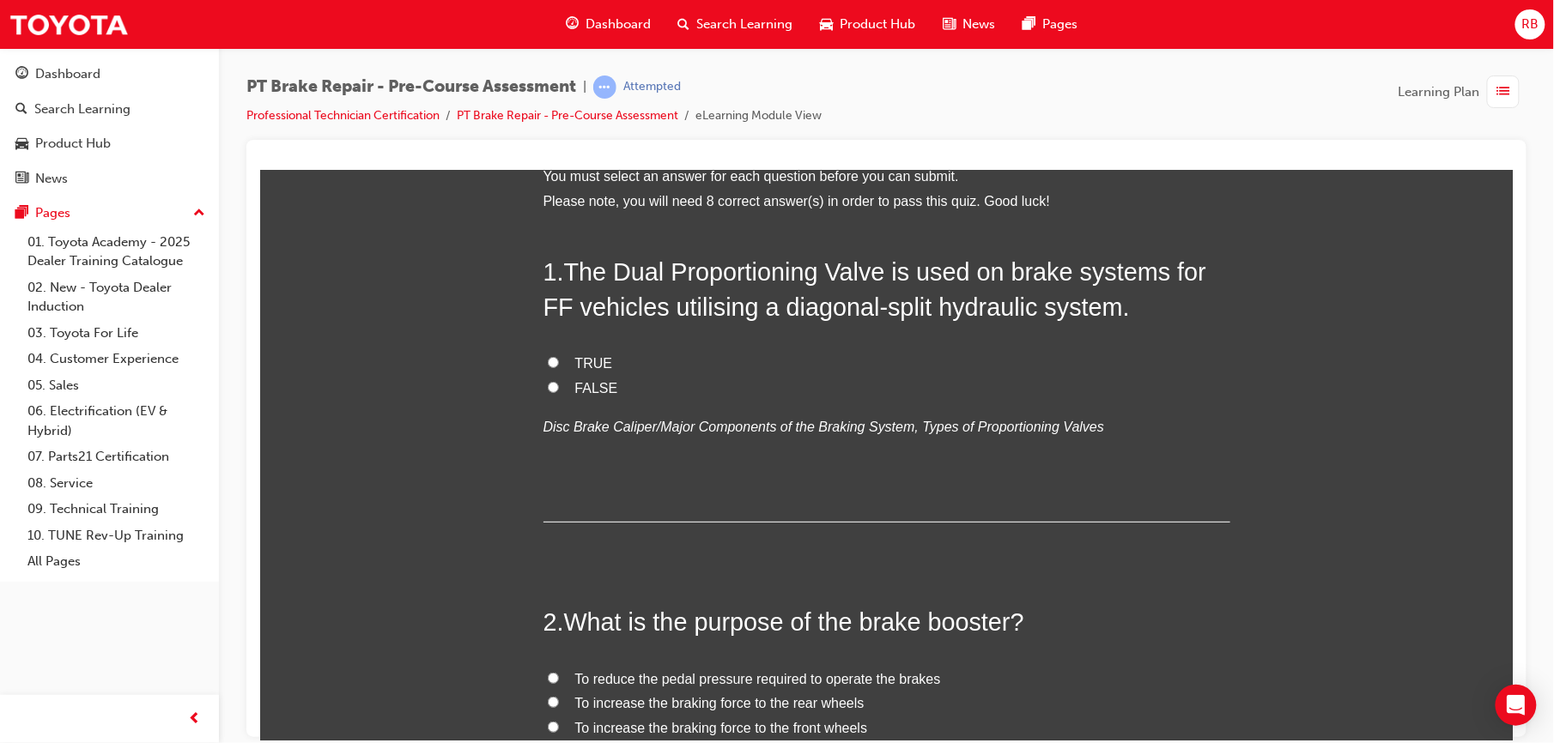
scroll to position [0, 0]
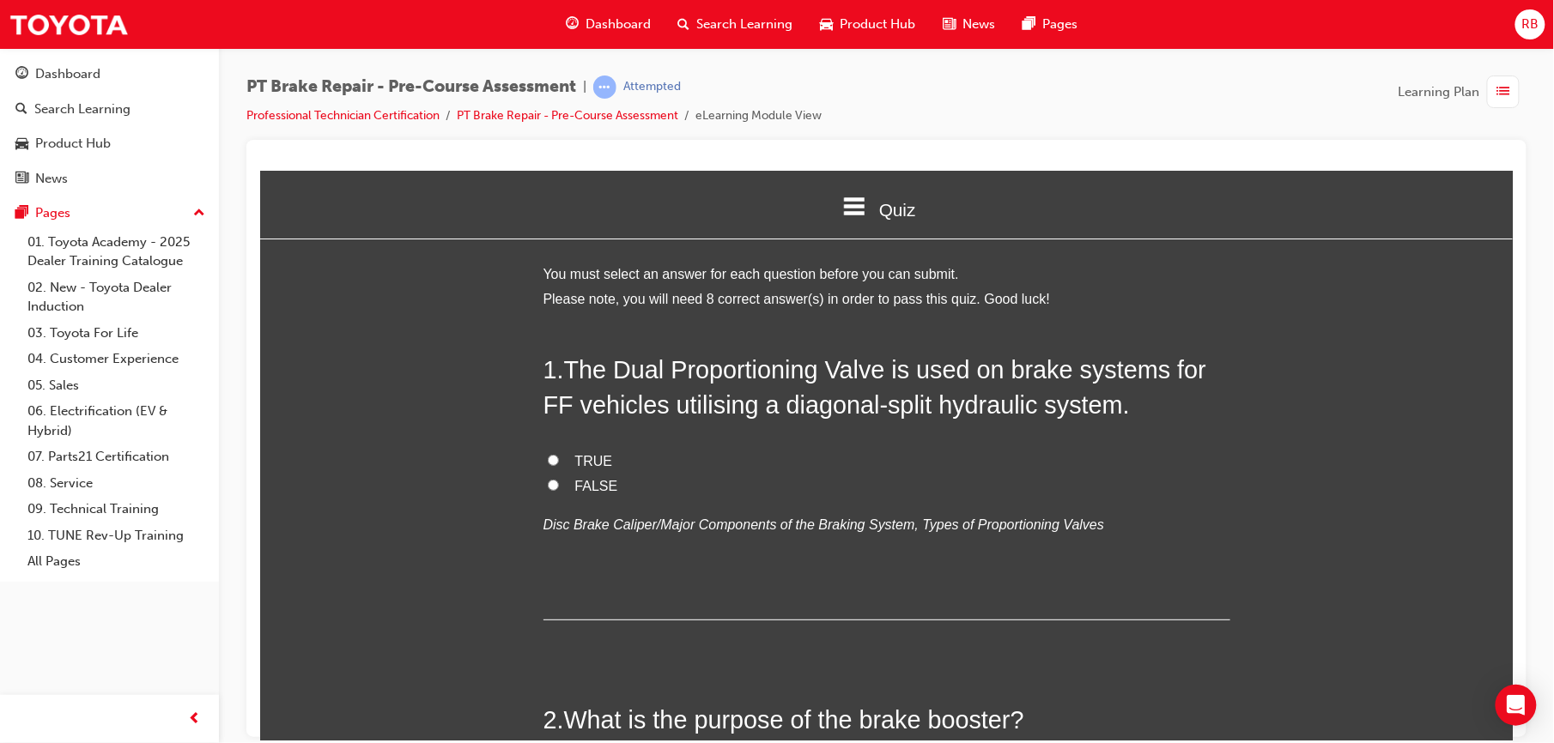
click at [547, 483] on input "FALSE" at bounding box center [552, 484] width 11 height 11
radio input "true"
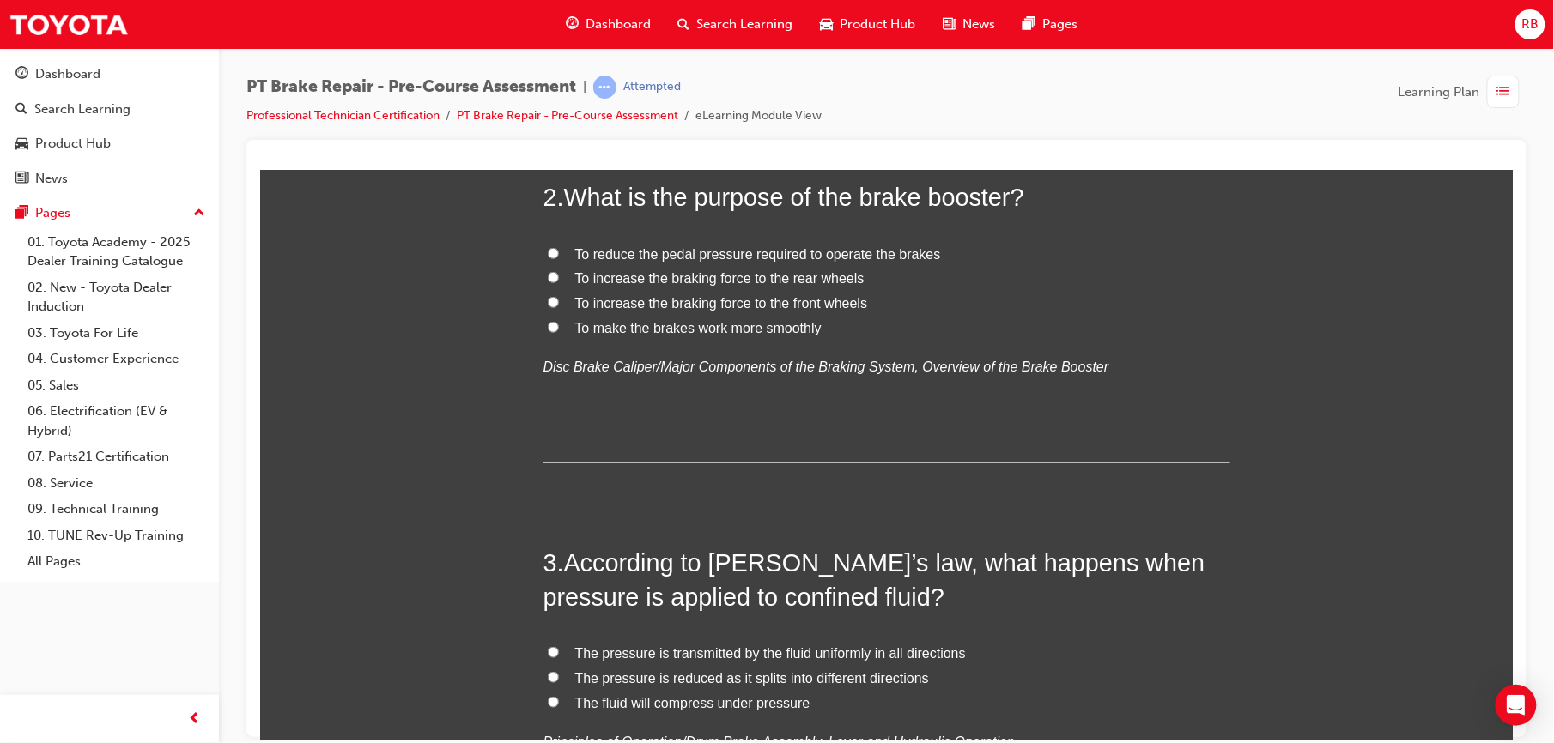
scroll to position [512, 0]
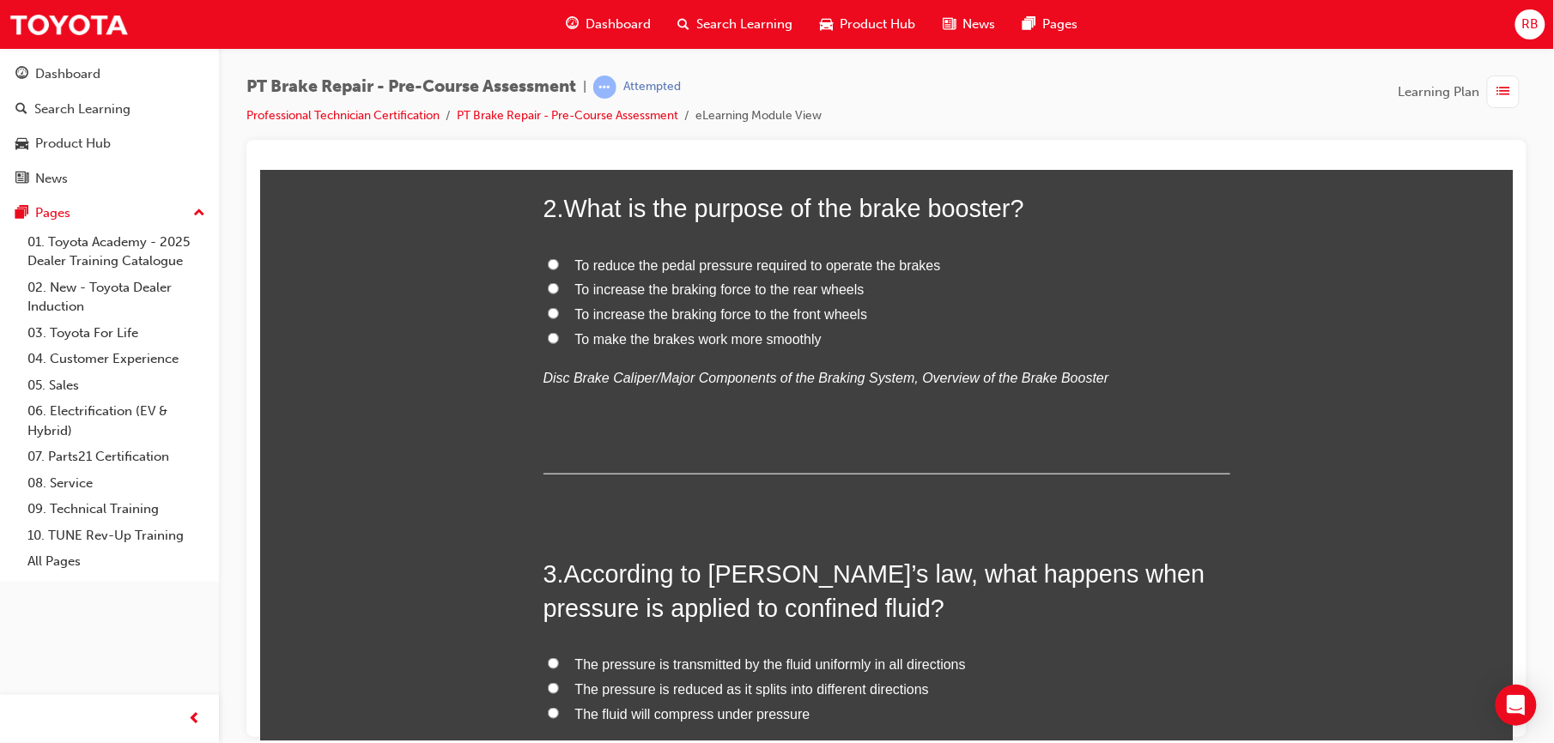
click at [679, 269] on span "To reduce the pedal pressure required to operate the brakes" at bounding box center [757, 265] width 366 height 15
click at [558, 269] on input "To reduce the pedal pressure required to operate the brakes" at bounding box center [552, 263] width 11 height 11
radio input "true"
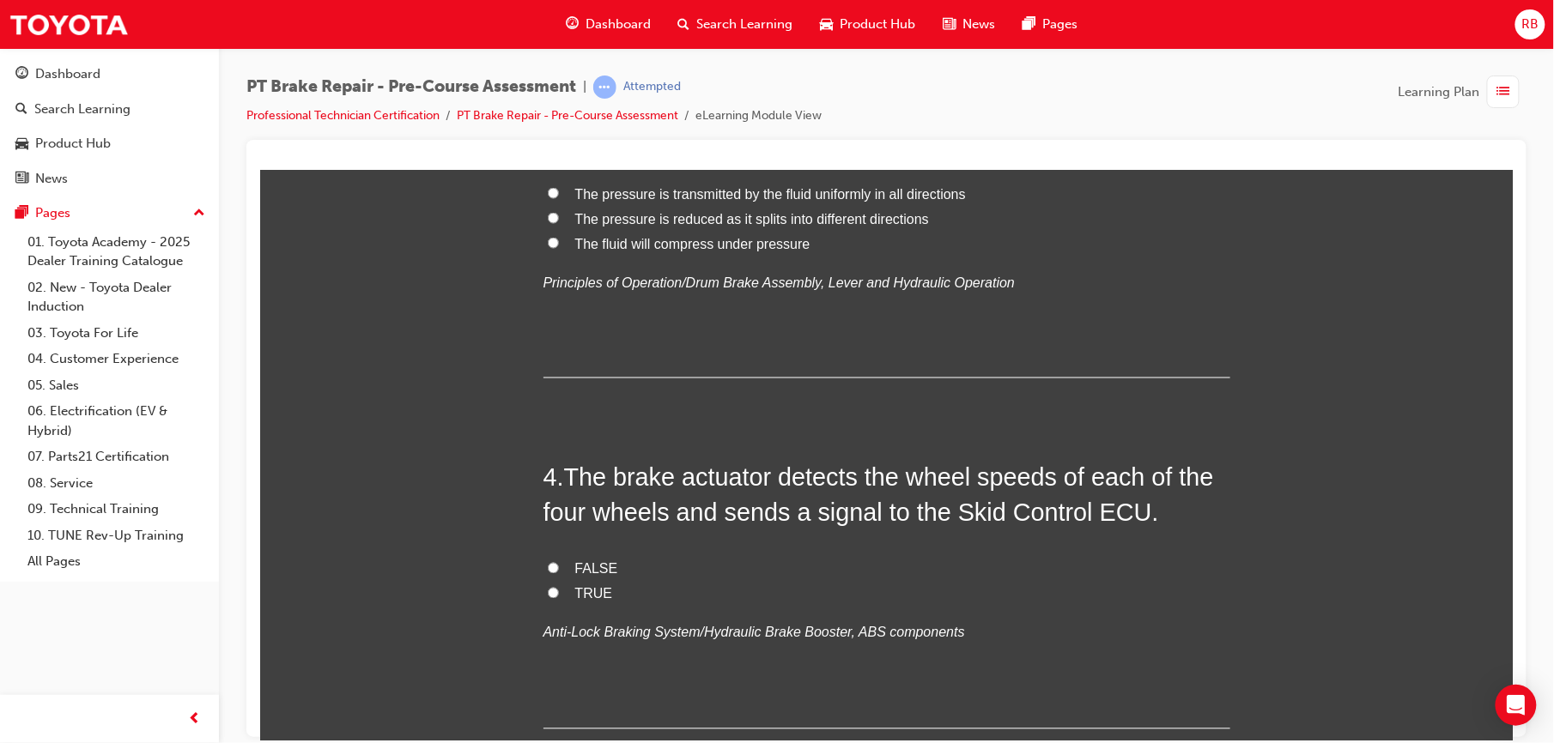
scroll to position [810, 0]
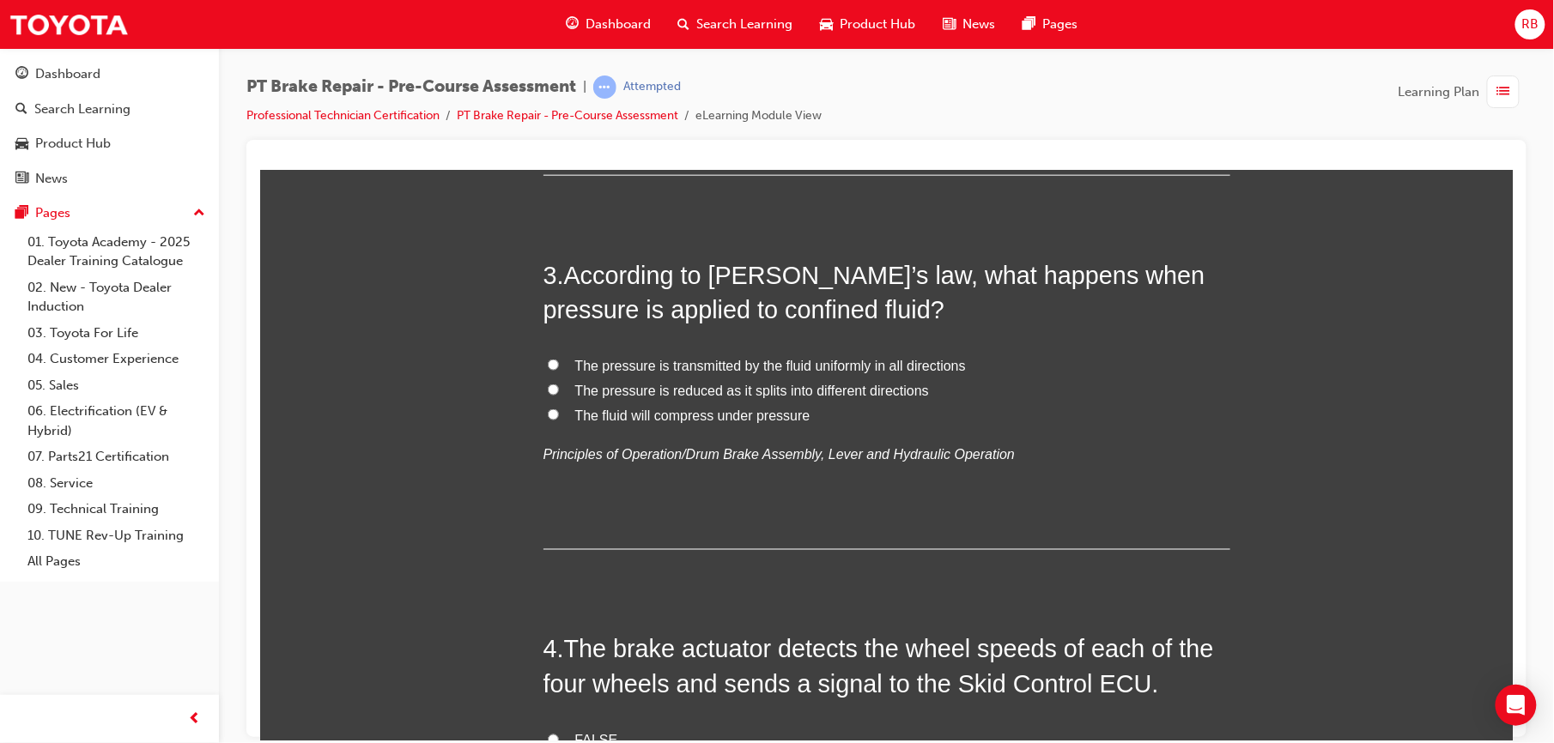
click at [574, 363] on span "The pressure is transmitted by the fluid uniformly in all directions" at bounding box center [769, 365] width 391 height 15
click at [558, 363] on input "The pressure is transmitted by the fluid uniformly in all directions" at bounding box center [552, 364] width 11 height 11
radio input "true"
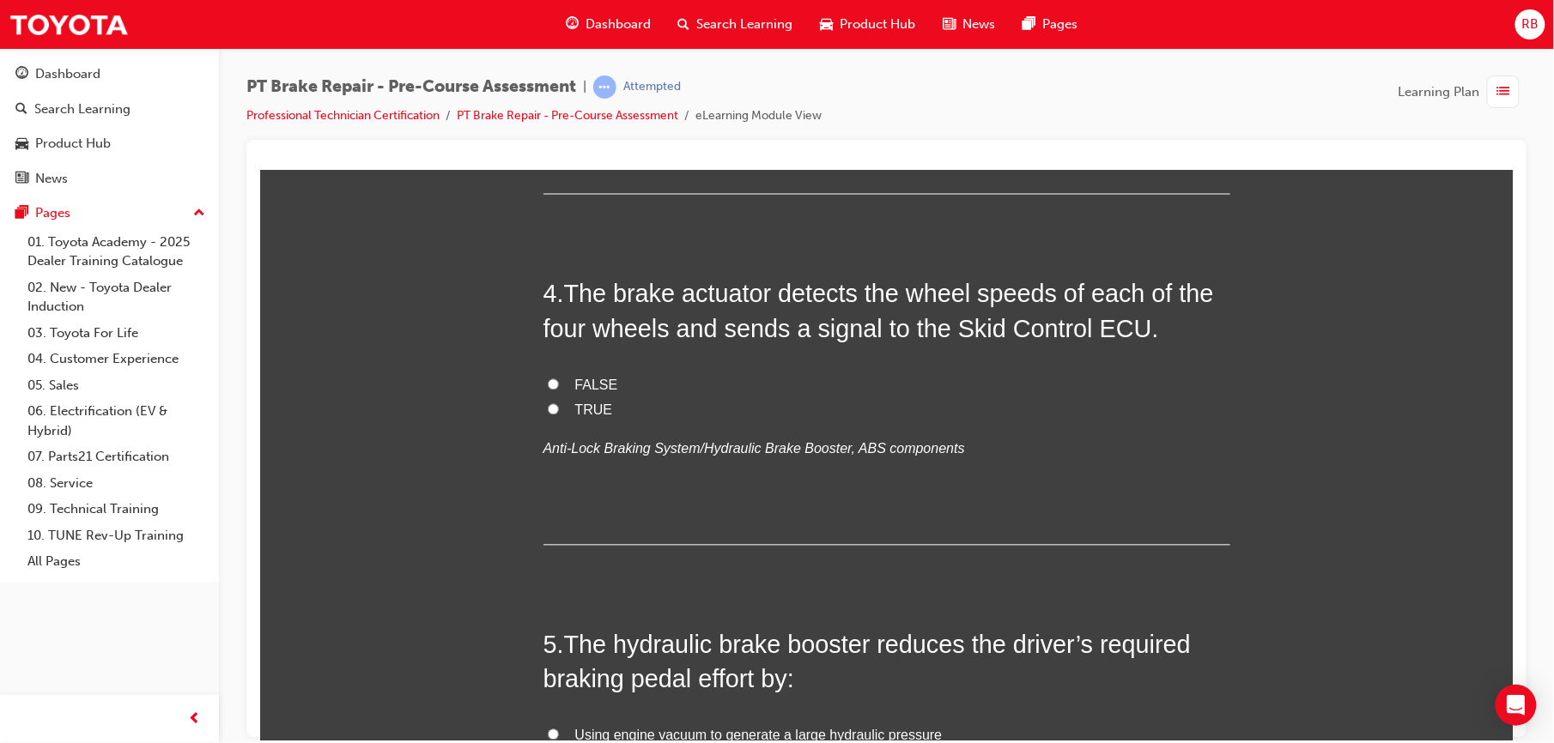
scroll to position [1168, 0]
click at [547, 405] on input "TRUE" at bounding box center [552, 406] width 11 height 11
radio input "true"
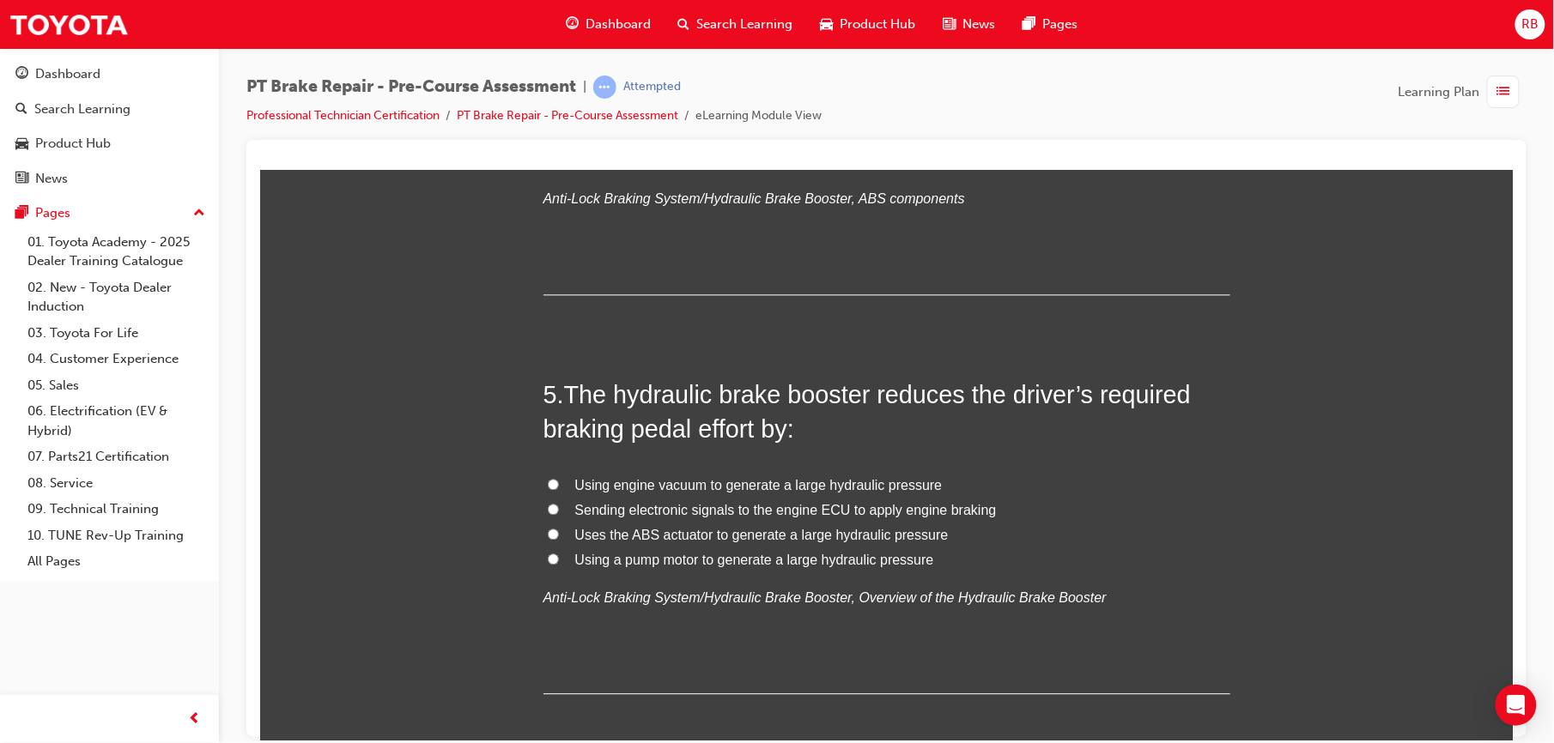
scroll to position [1497, 0]
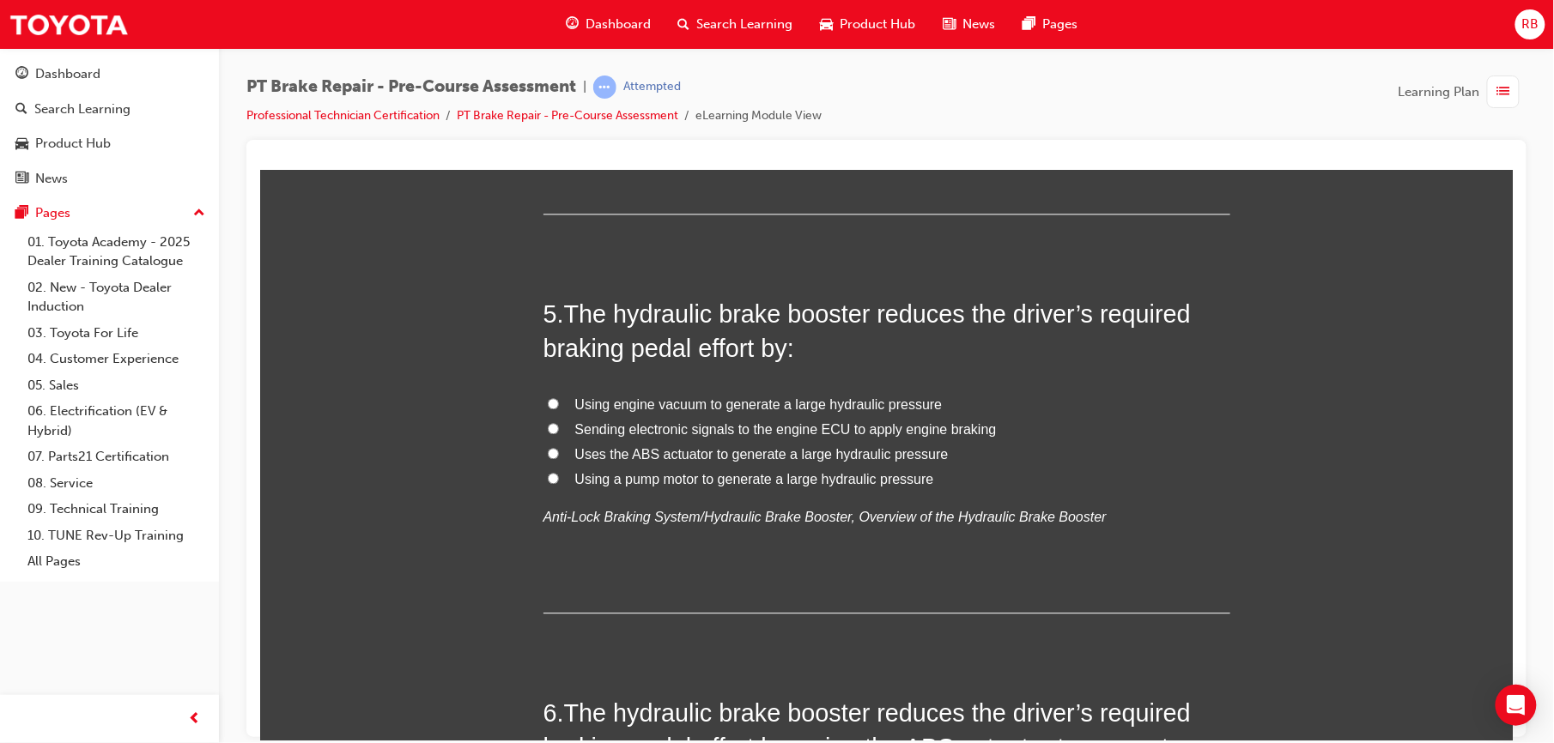
click at [549, 406] on input "Using engine vacuum to generate a large hydraulic pressure" at bounding box center [552, 402] width 11 height 11
radio input "true"
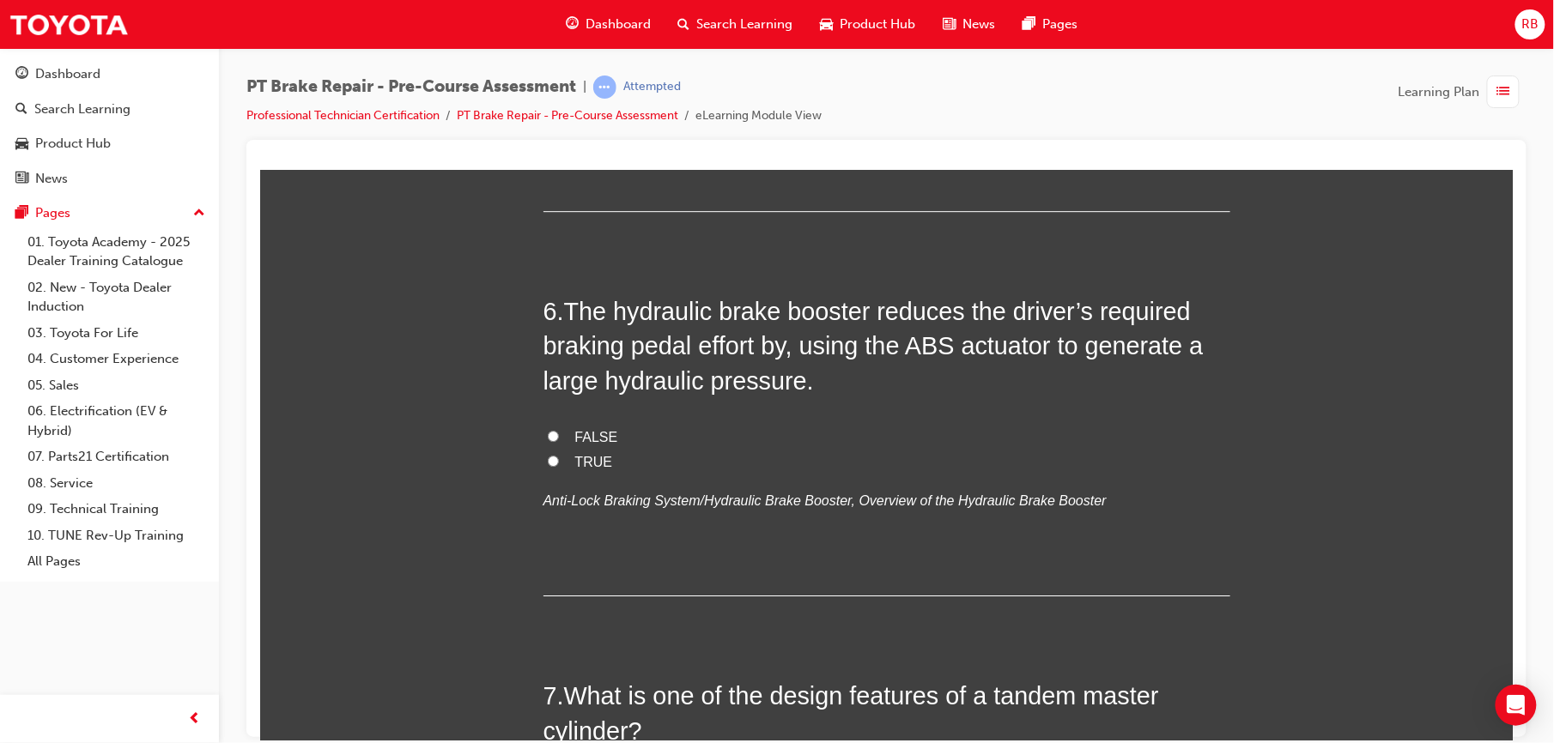
scroll to position [1924, 0]
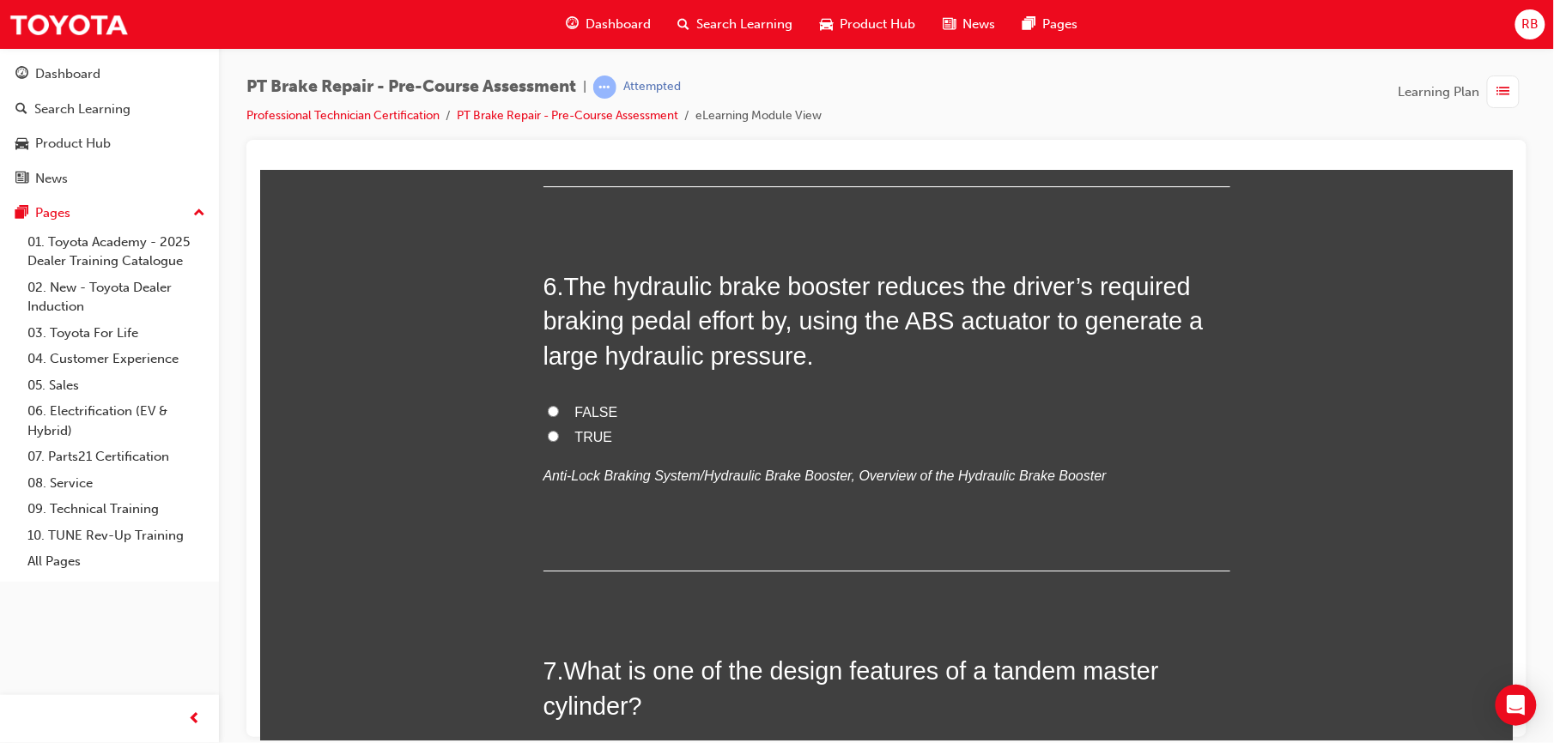
click at [547, 430] on input "TRUE" at bounding box center [552, 435] width 11 height 11
radio input "true"
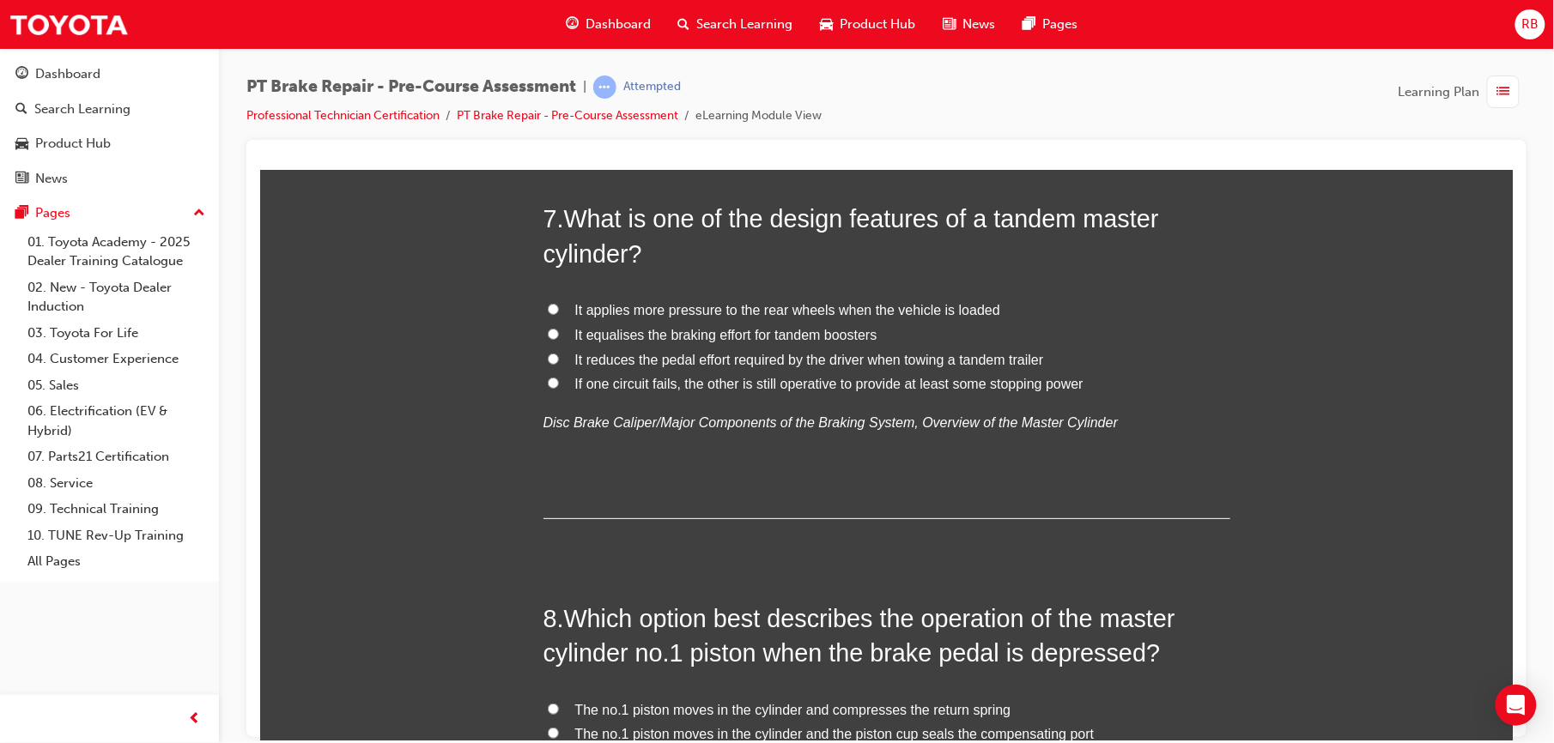
scroll to position [2367, 0]
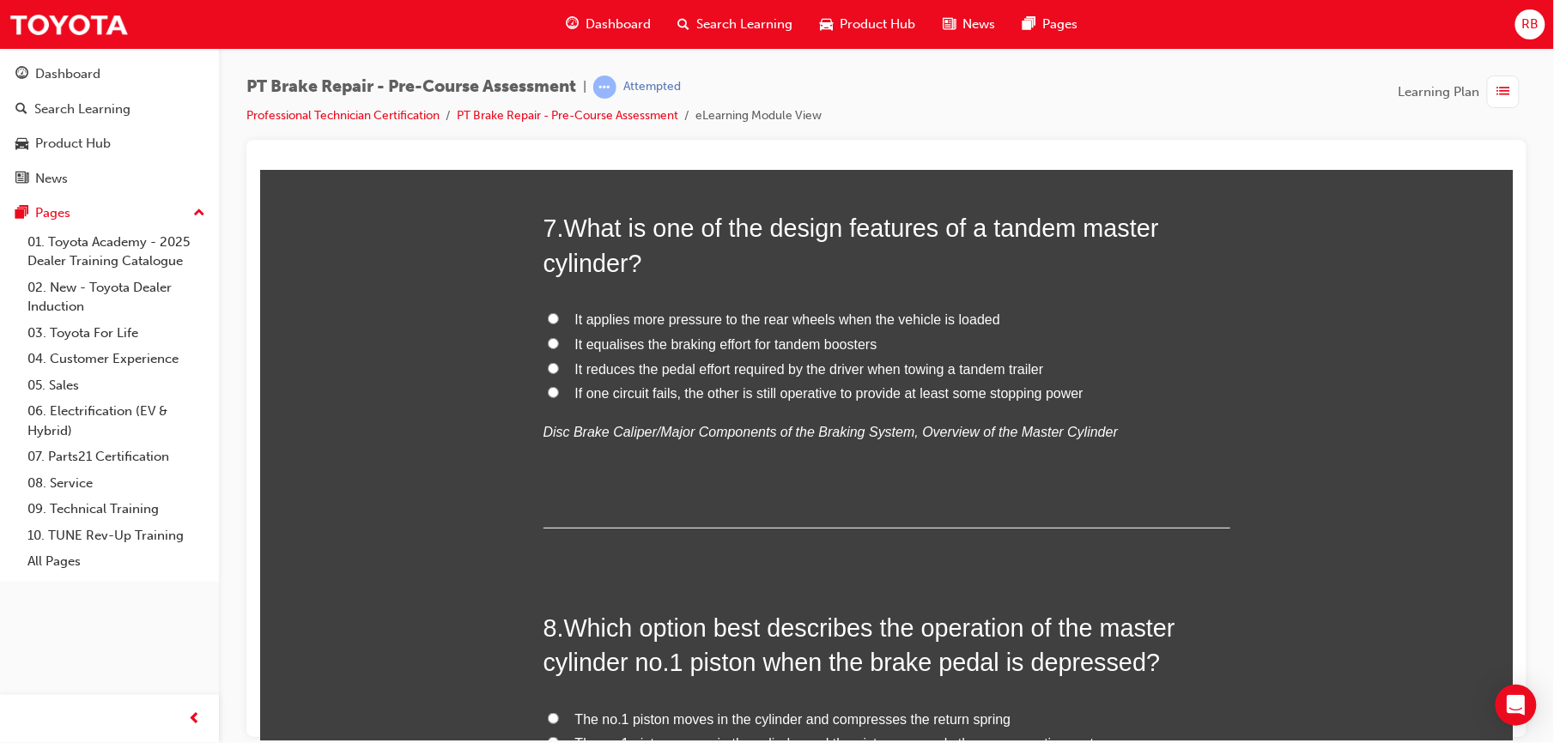
click at [547, 363] on input "It reduces the pedal effort required by the driver when towing a tandem trailer" at bounding box center [552, 367] width 11 height 11
radio input "true"
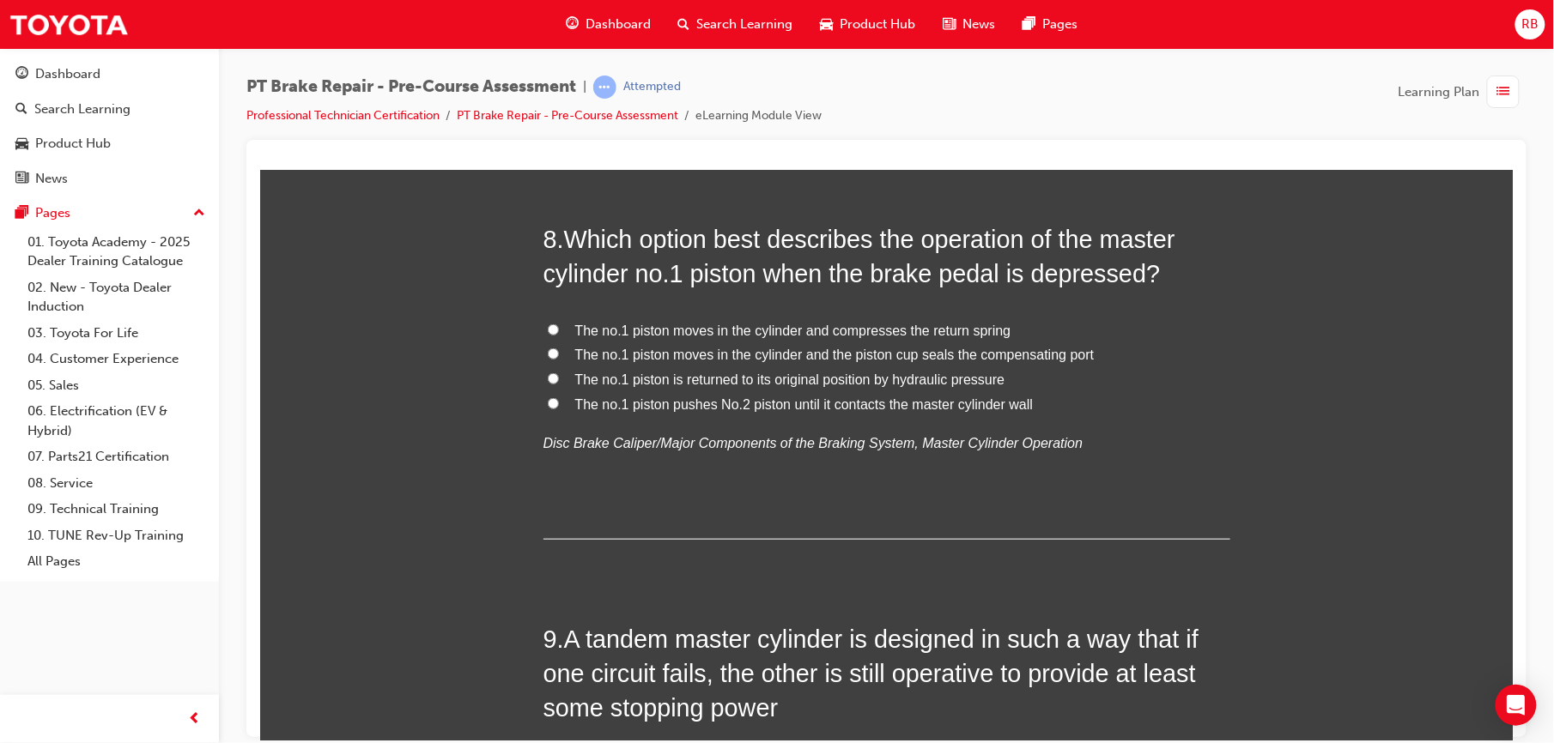
scroll to position [2762, 0]
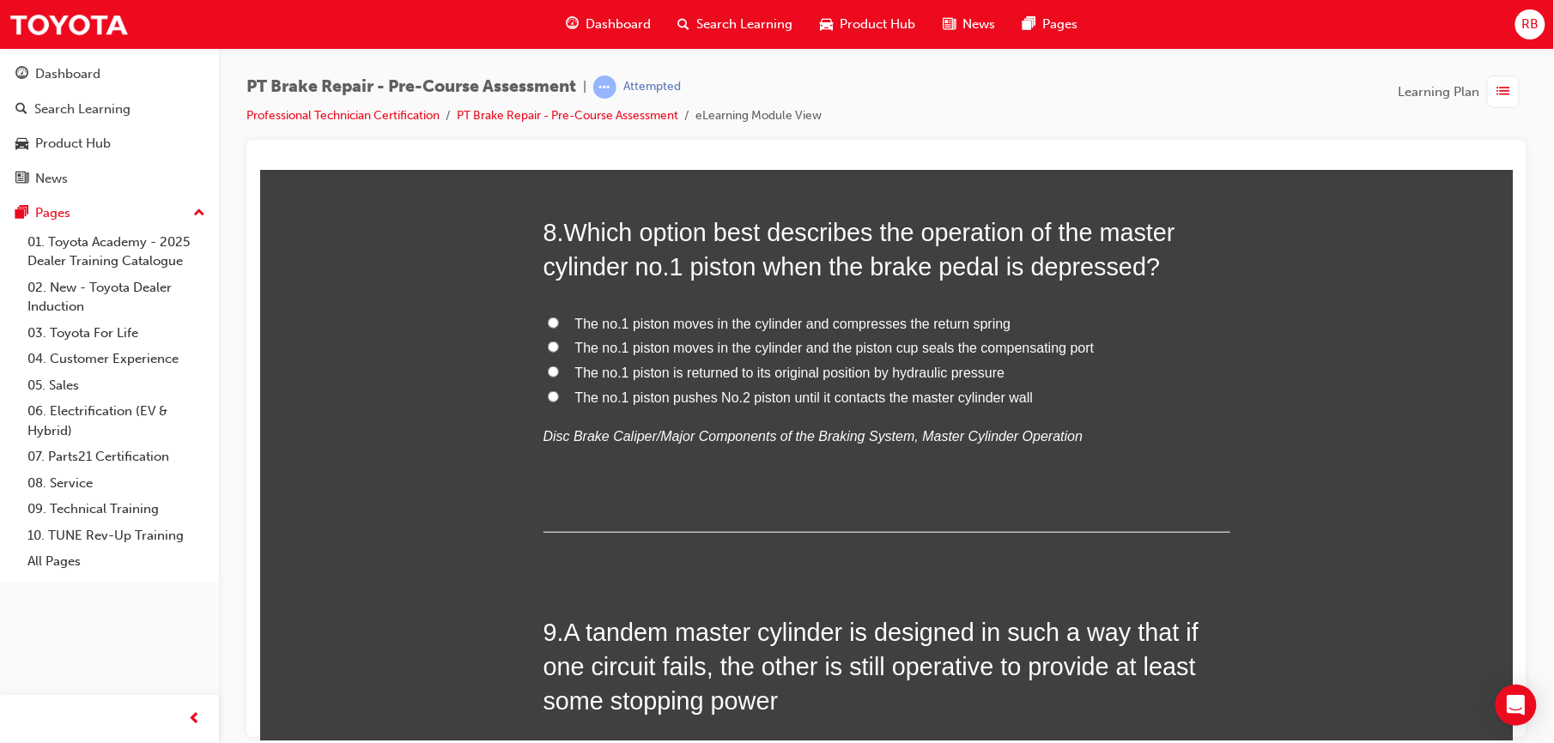
click at [549, 322] on label "The no.1 piston moves in the cylinder and compresses the return spring" at bounding box center [886, 324] width 687 height 25
click at [549, 322] on input "The no.1 piston moves in the cylinder and compresses the return spring" at bounding box center [552, 322] width 11 height 11
radio input "true"
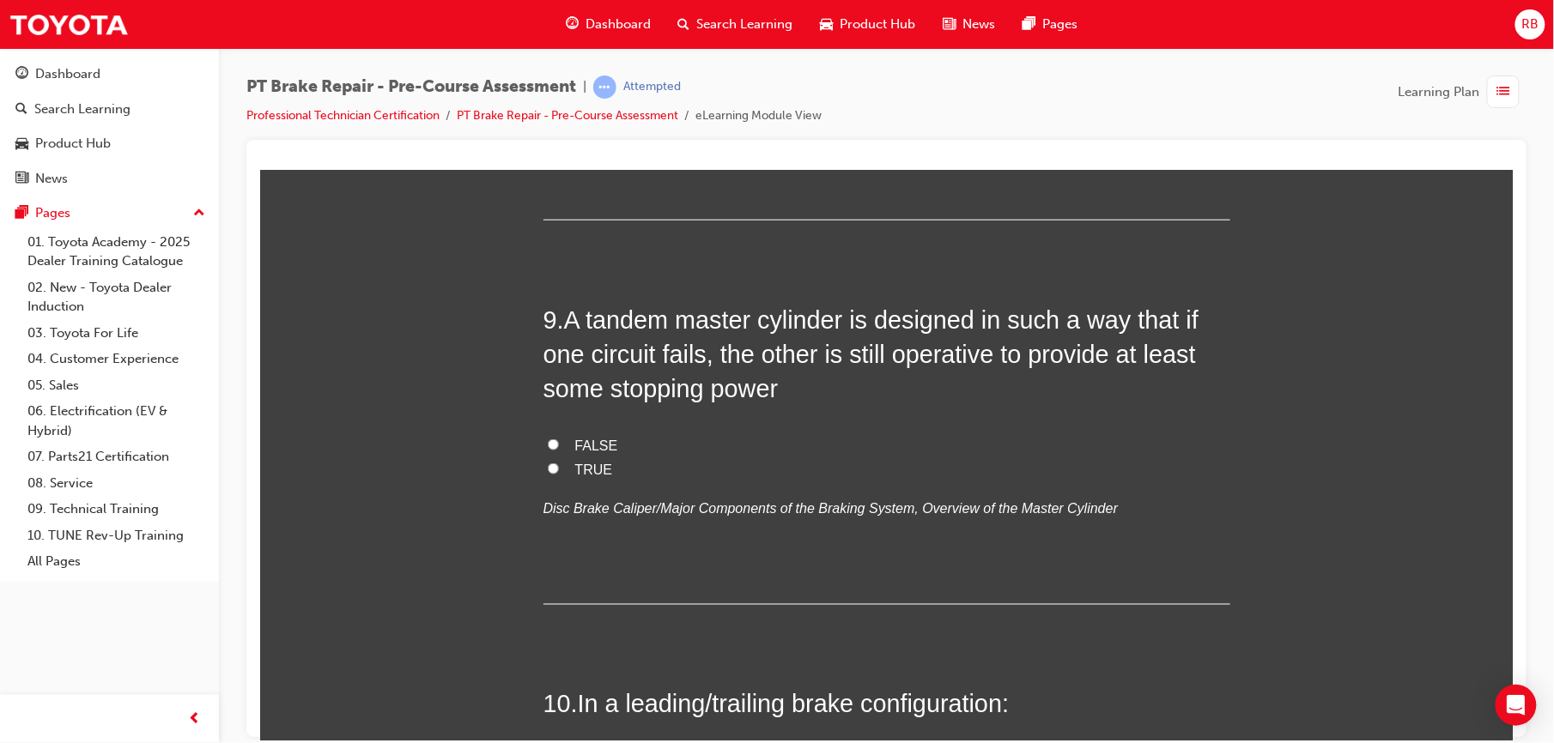
scroll to position [3077, 0]
click at [547, 472] on input "TRUE" at bounding box center [552, 466] width 11 height 11
radio input "true"
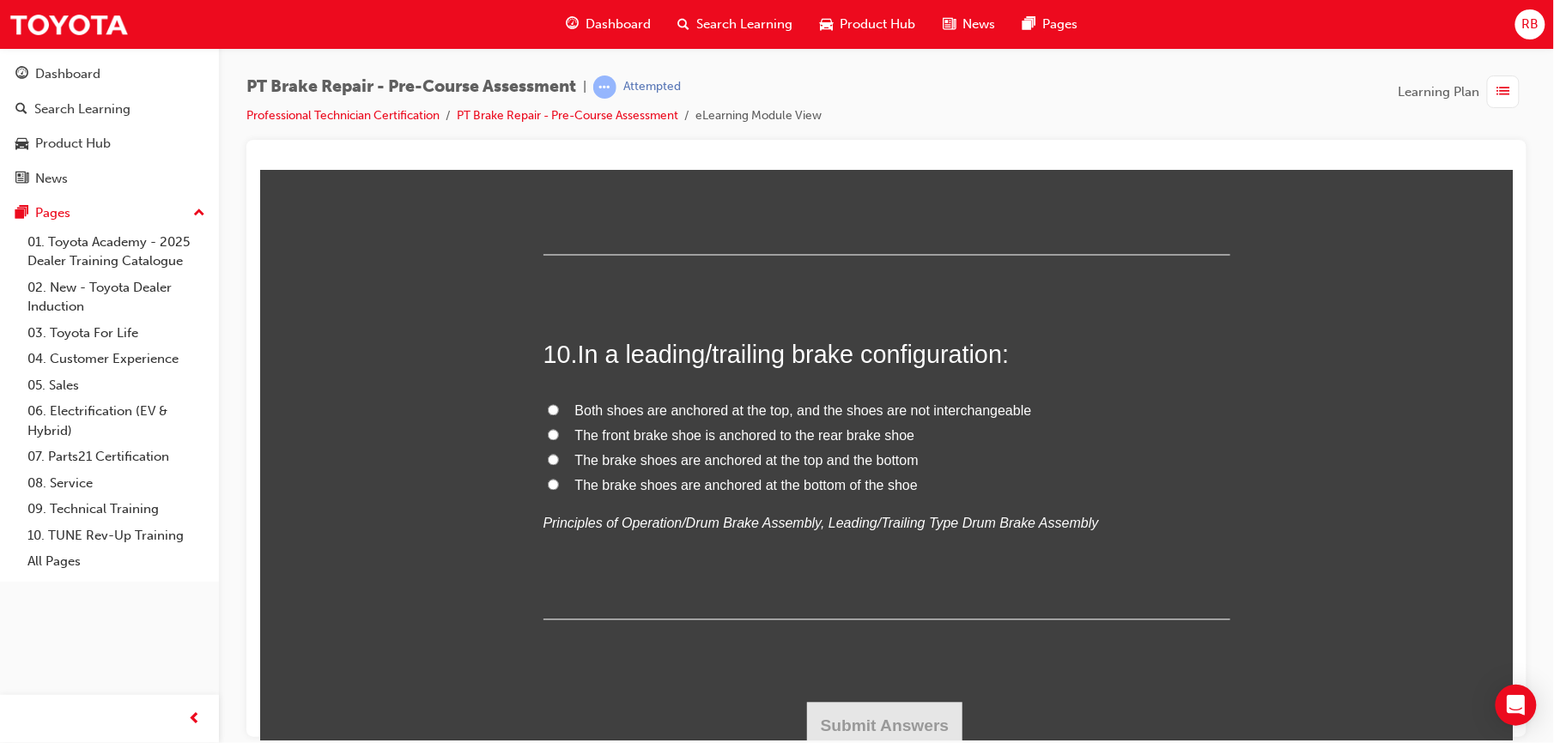
scroll to position [3435, 0]
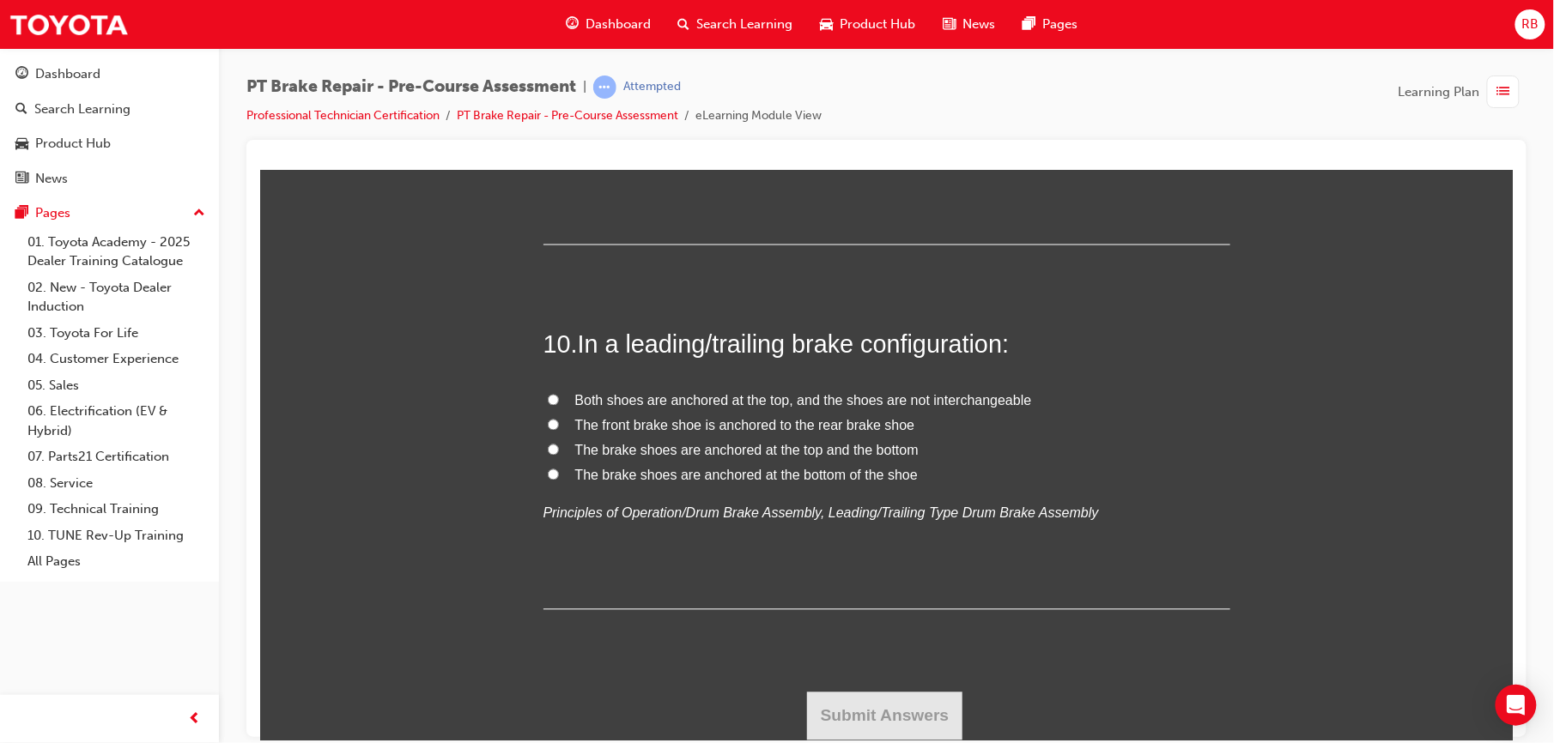
click at [552, 427] on label "The front brake shoe is anchored to the rear brake shoe" at bounding box center [886, 426] width 687 height 25
click at [552, 427] on input "The front brake shoe is anchored to the rear brake shoe" at bounding box center [552, 424] width 11 height 11
radio input "true"
click at [871, 732] on button "Submit Answers" at bounding box center [884, 716] width 156 height 48
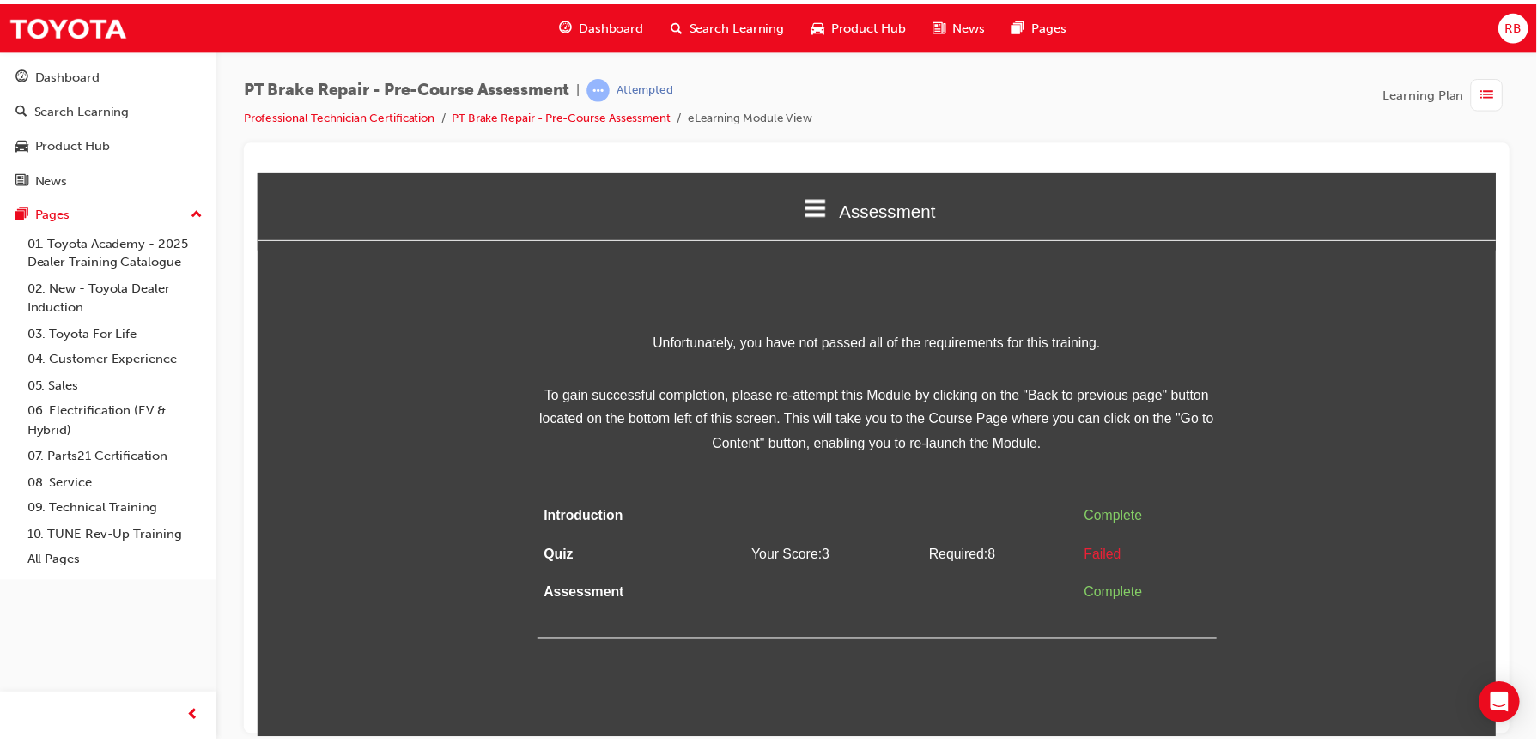
scroll to position [0, 0]
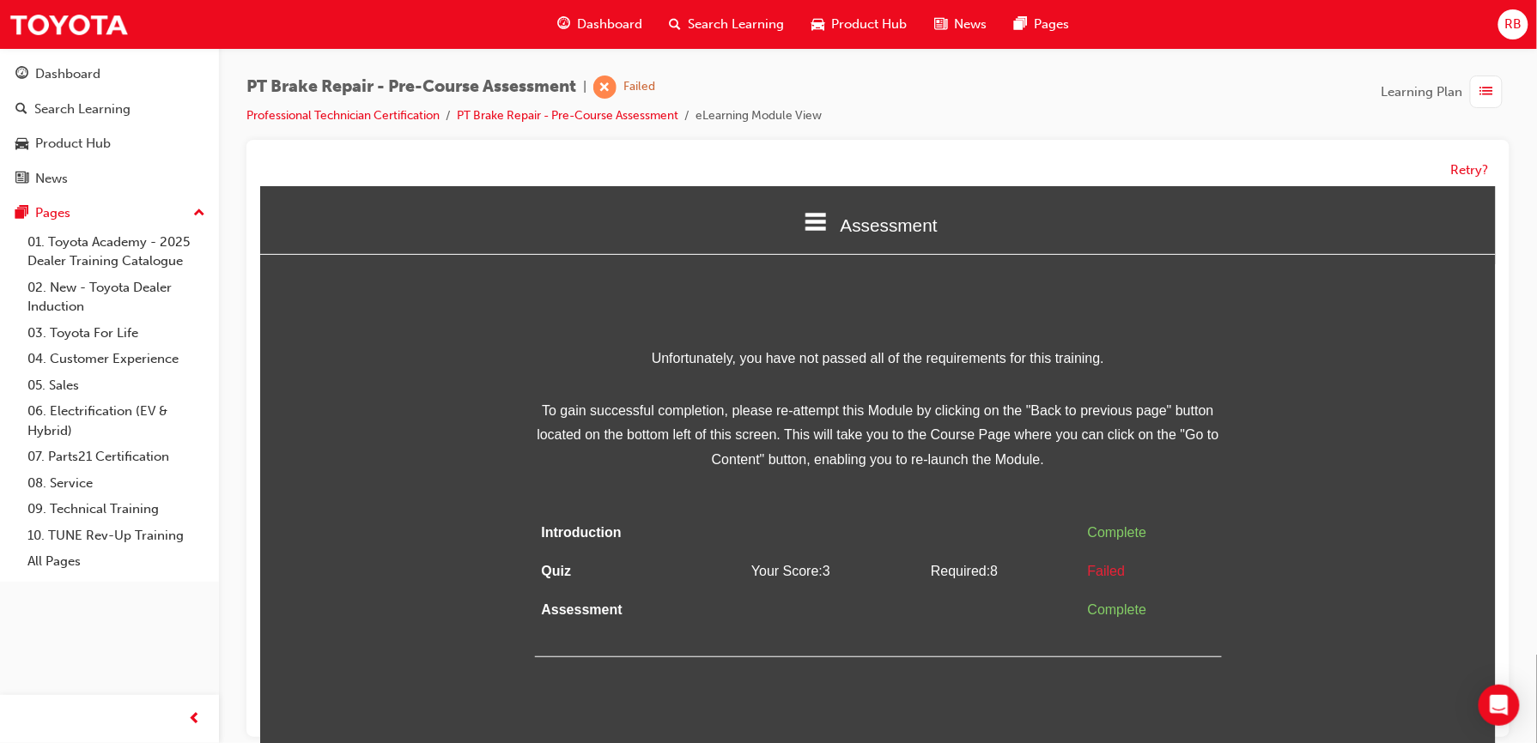
click at [1521, 21] on span "RB" at bounding box center [1512, 25] width 17 height 20
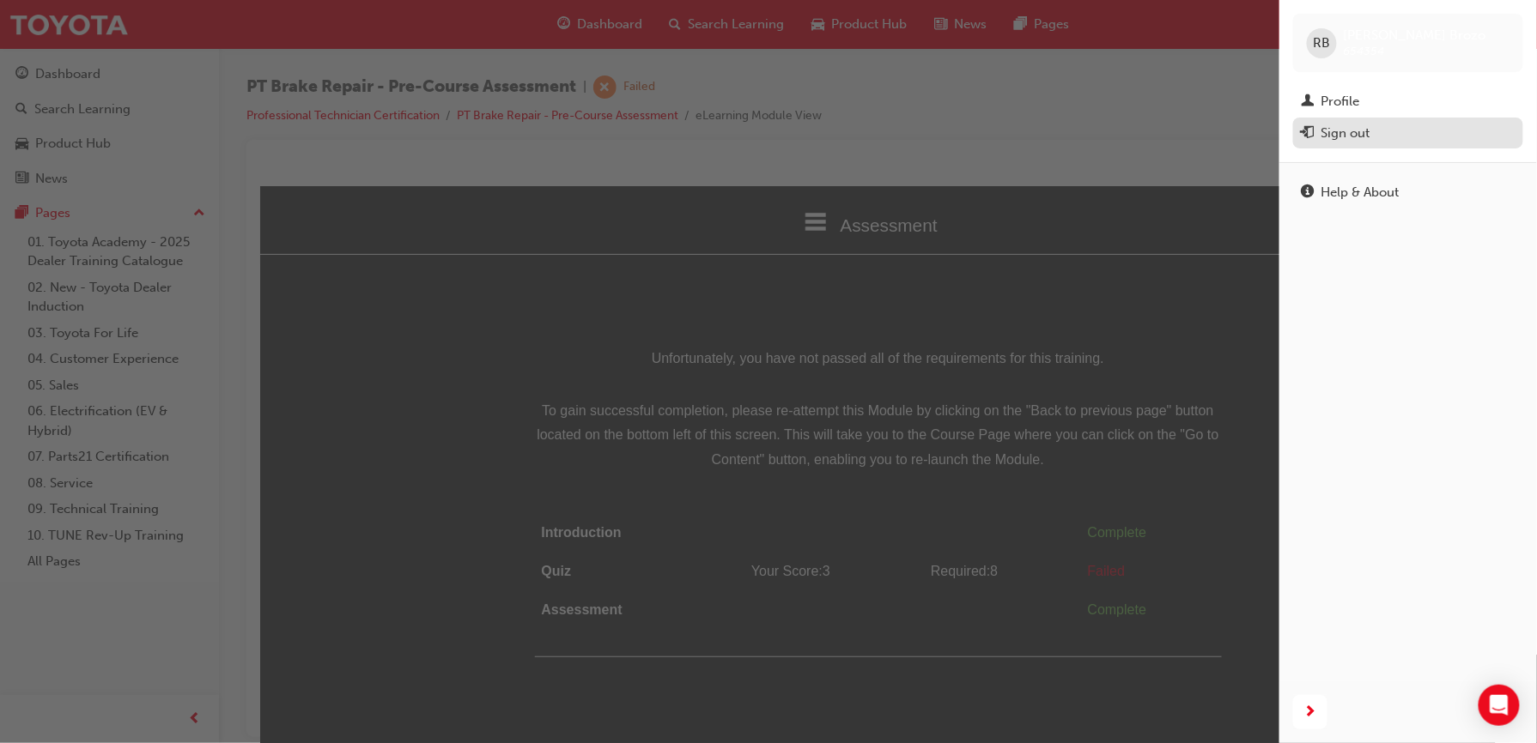
click at [1374, 128] on div "Sign out" at bounding box center [1407, 133] width 213 height 21
